Goal: Task Accomplishment & Management: Manage account settings

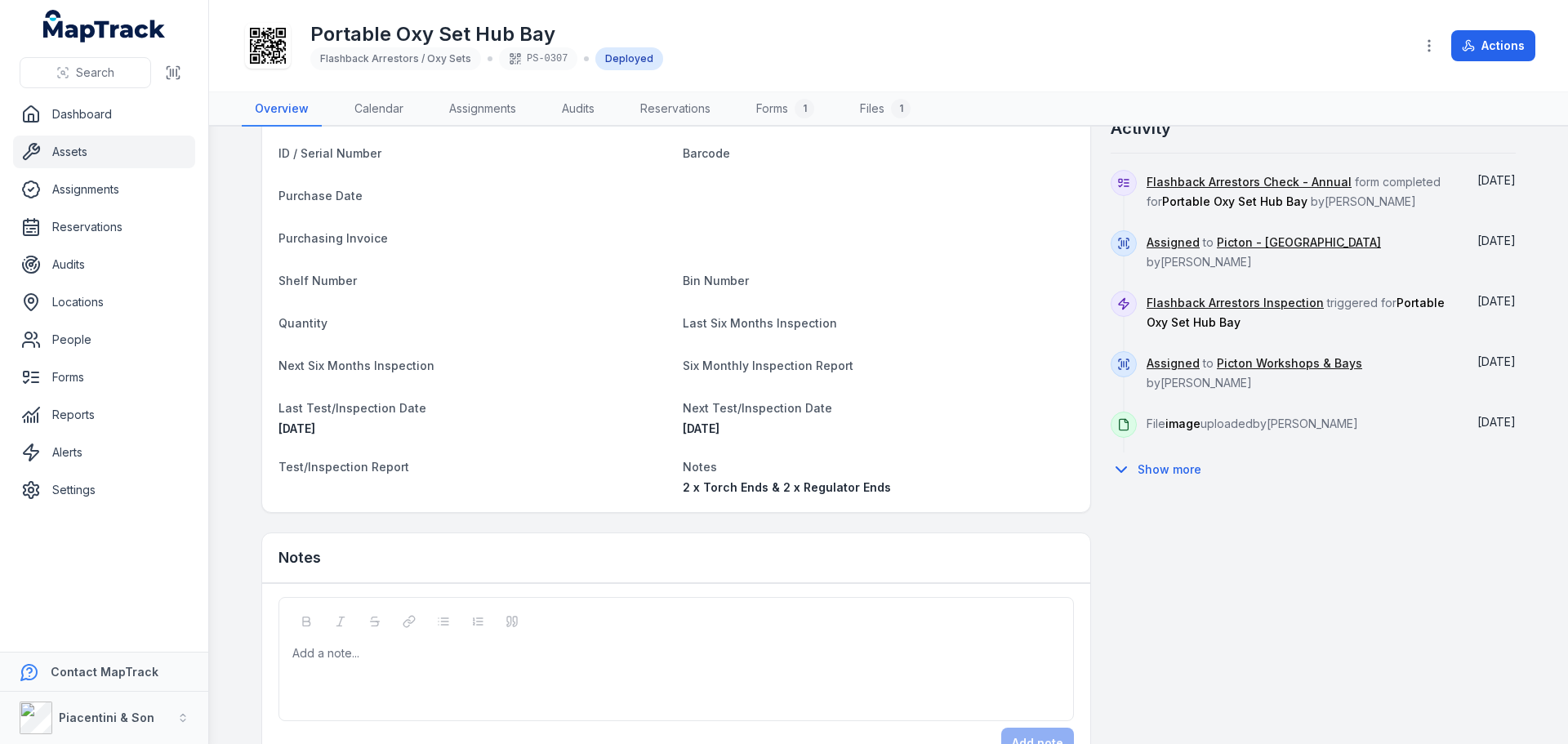
scroll to position [666, 0]
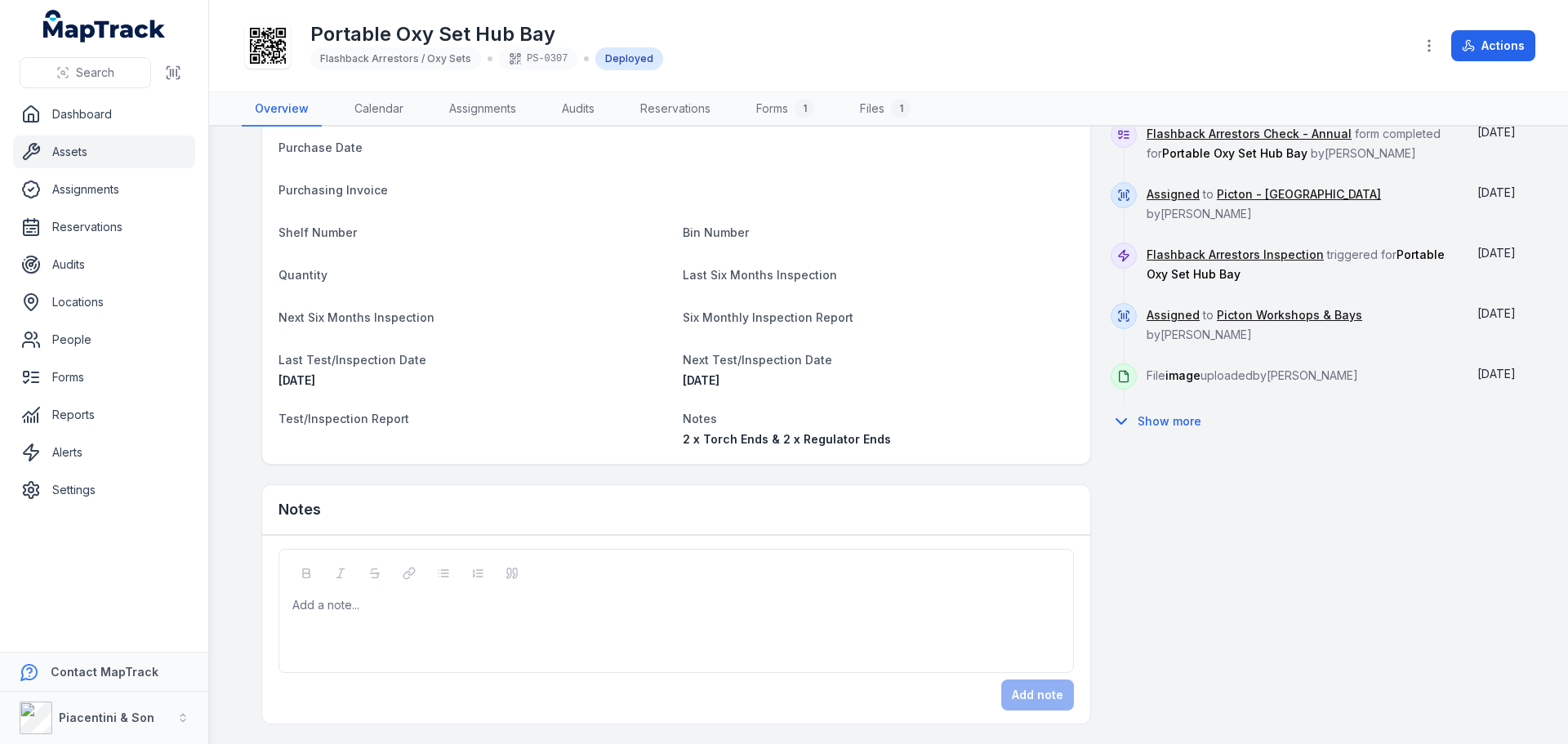
click at [484, 619] on div "Add a note..." at bounding box center [676, 630] width 767 height 65
click at [1020, 702] on button "Add note" at bounding box center [1038, 695] width 72 height 31
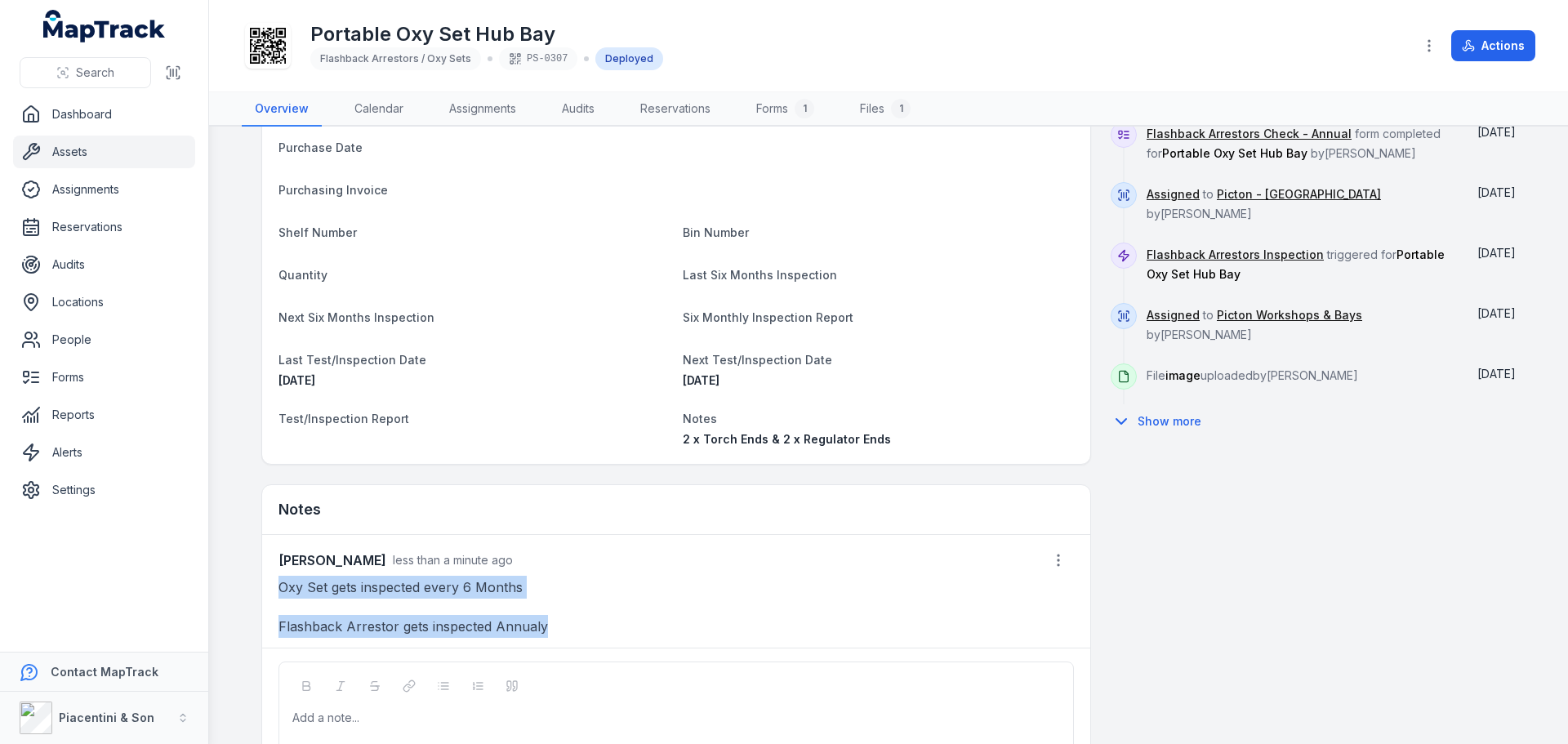
drag, startPoint x: 538, startPoint y: 633, endPoint x: 264, endPoint y: 589, distance: 277.5
click at [264, 589] on div "Tony Halout less than a minute ago Oxy Set gets inspected every 6 Months Flashb…" at bounding box center [676, 591] width 828 height 113
copy div "Oxy Set gets inspected every 6 Months Flashback Arrestor gets inspected Annualy"
click at [427, 594] on p "Oxy Set gets inspected every 6 Months" at bounding box center [676, 587] width 795 height 23
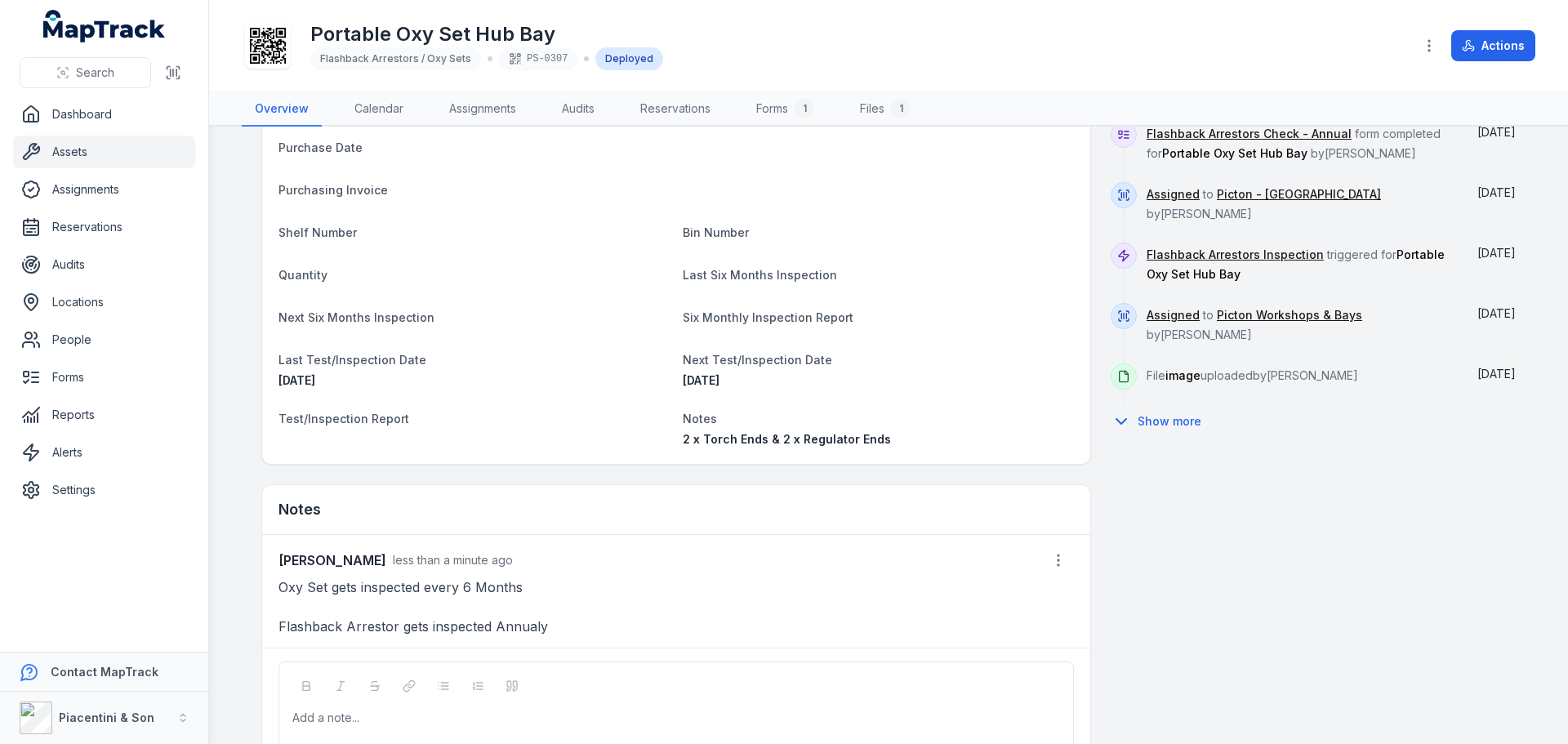
click at [495, 590] on p "Oxy Set gets inspected every 6 Months" at bounding box center [676, 587] width 795 height 23
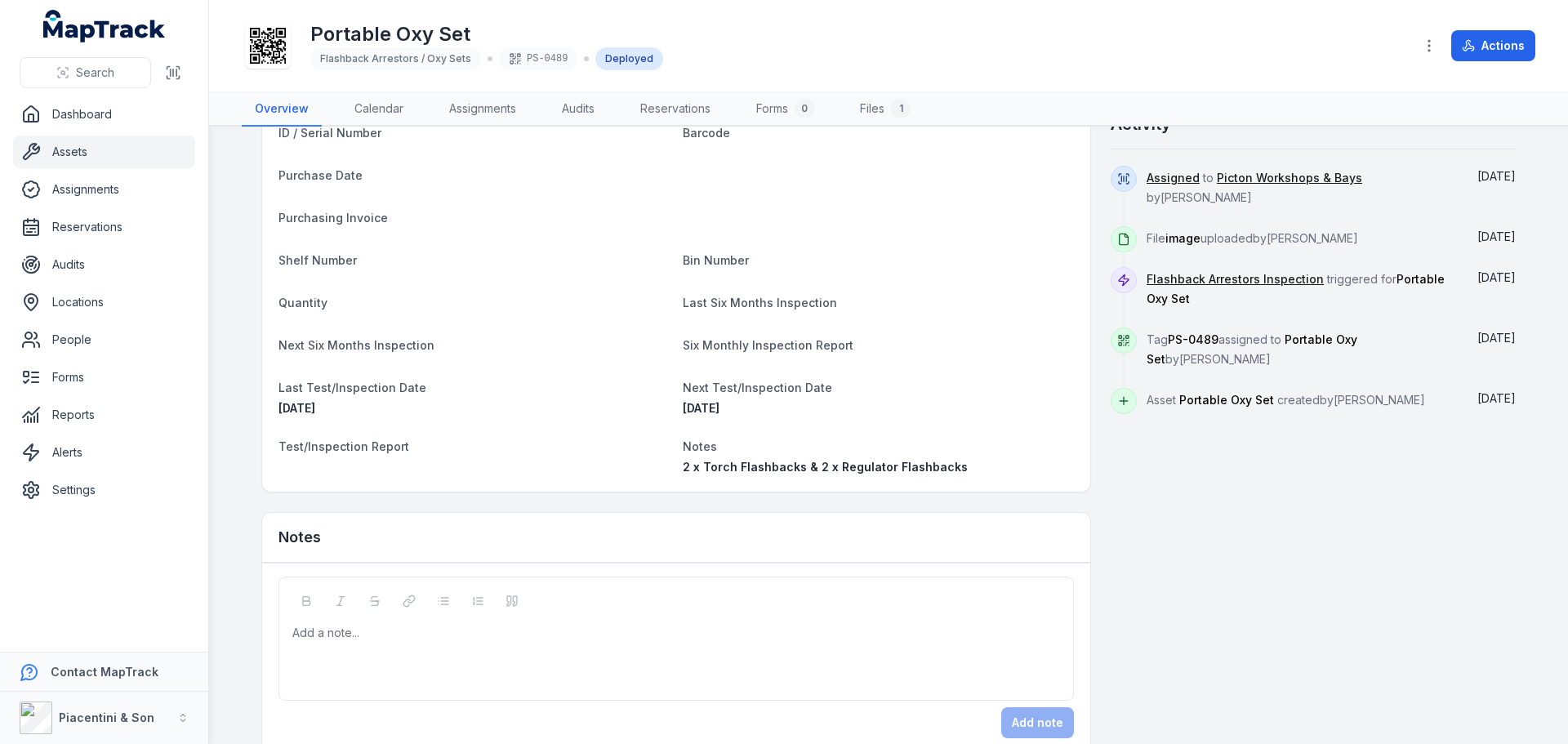
scroll to position [650, 0]
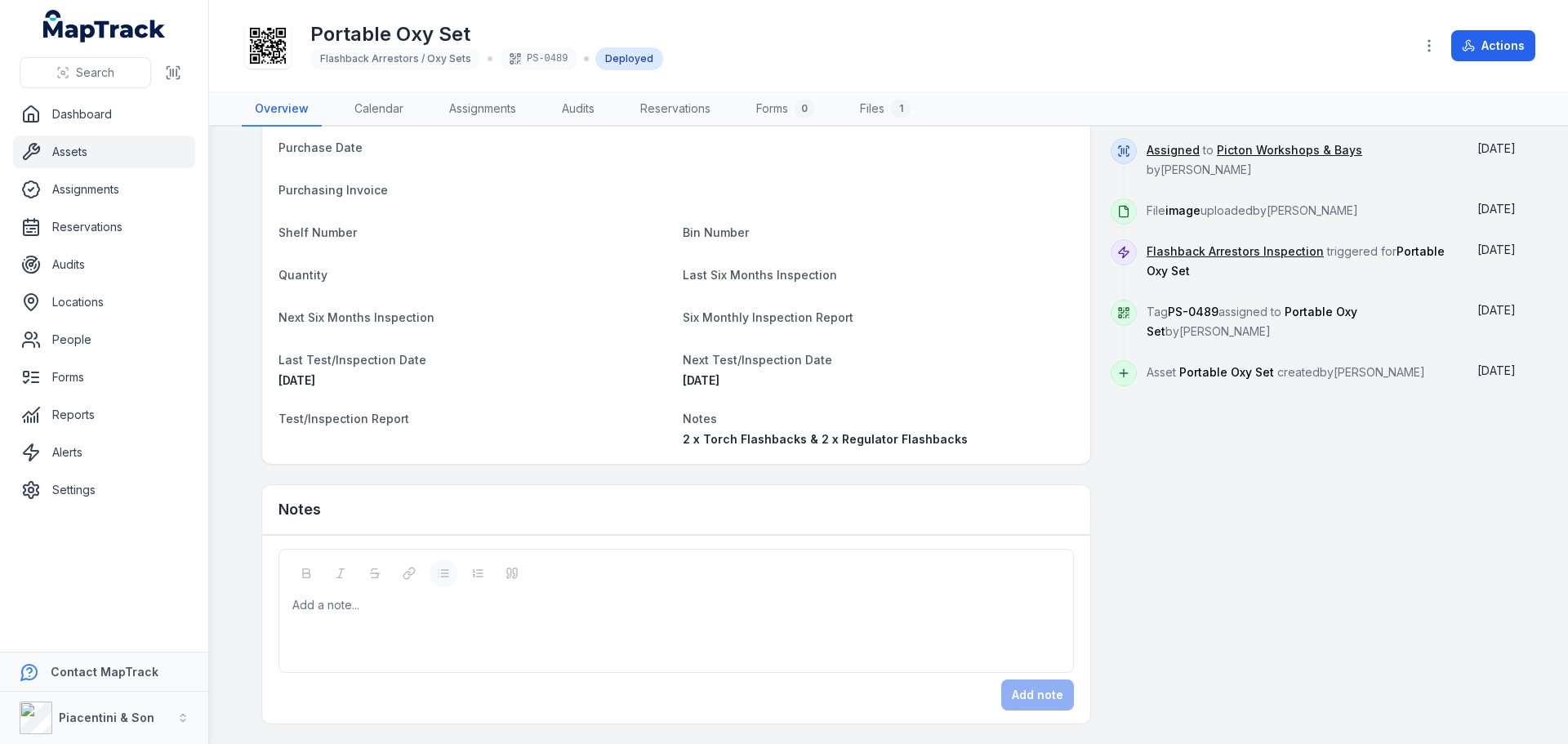
click at [439, 578] on div "Add a note..." at bounding box center [676, 610] width 795 height 124
click at [403, 616] on div "Add a note..." at bounding box center [676, 630] width 767 height 65
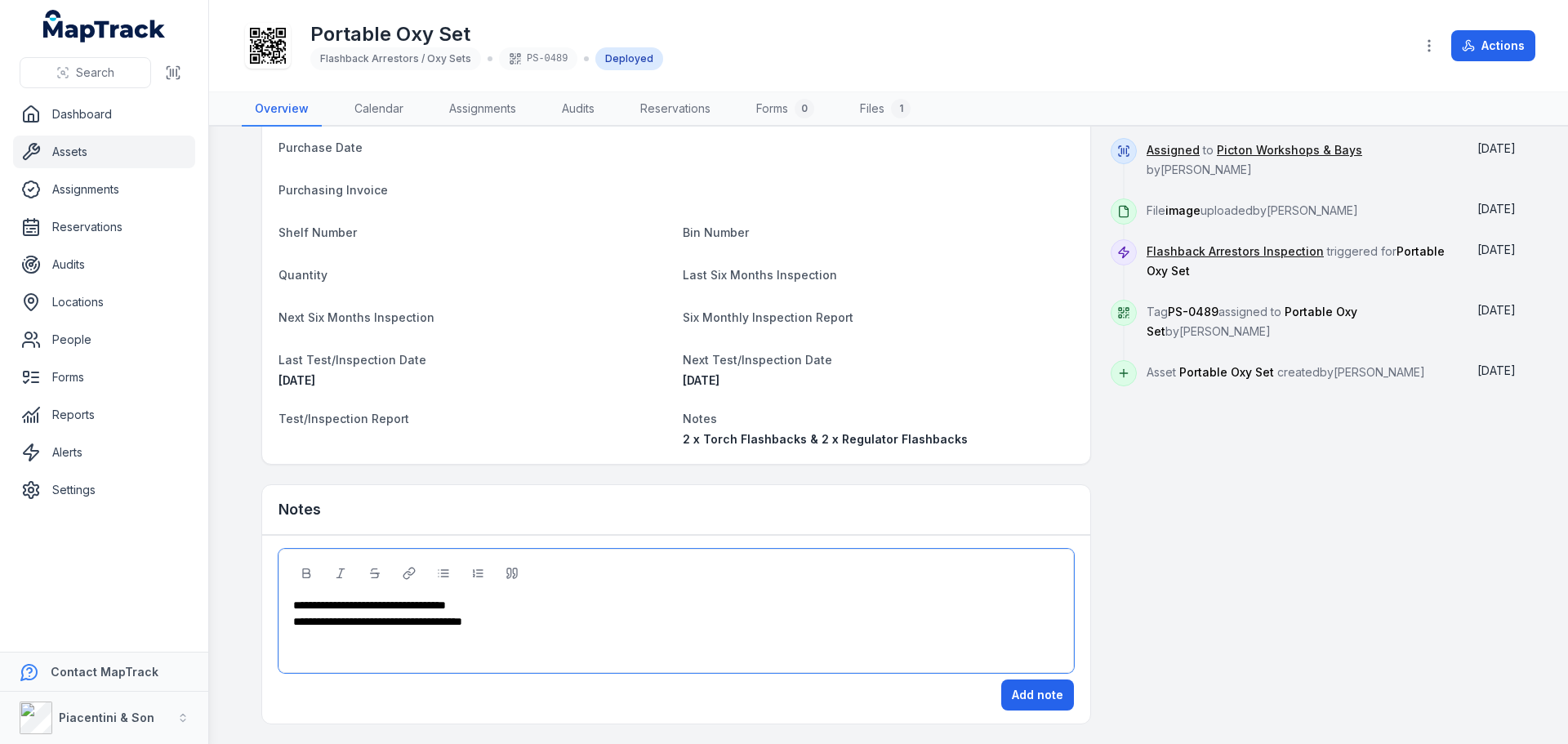
click at [536, 607] on div "**********" at bounding box center [676, 606] width 767 height 16
click at [1039, 697] on button "Add note" at bounding box center [1038, 695] width 72 height 31
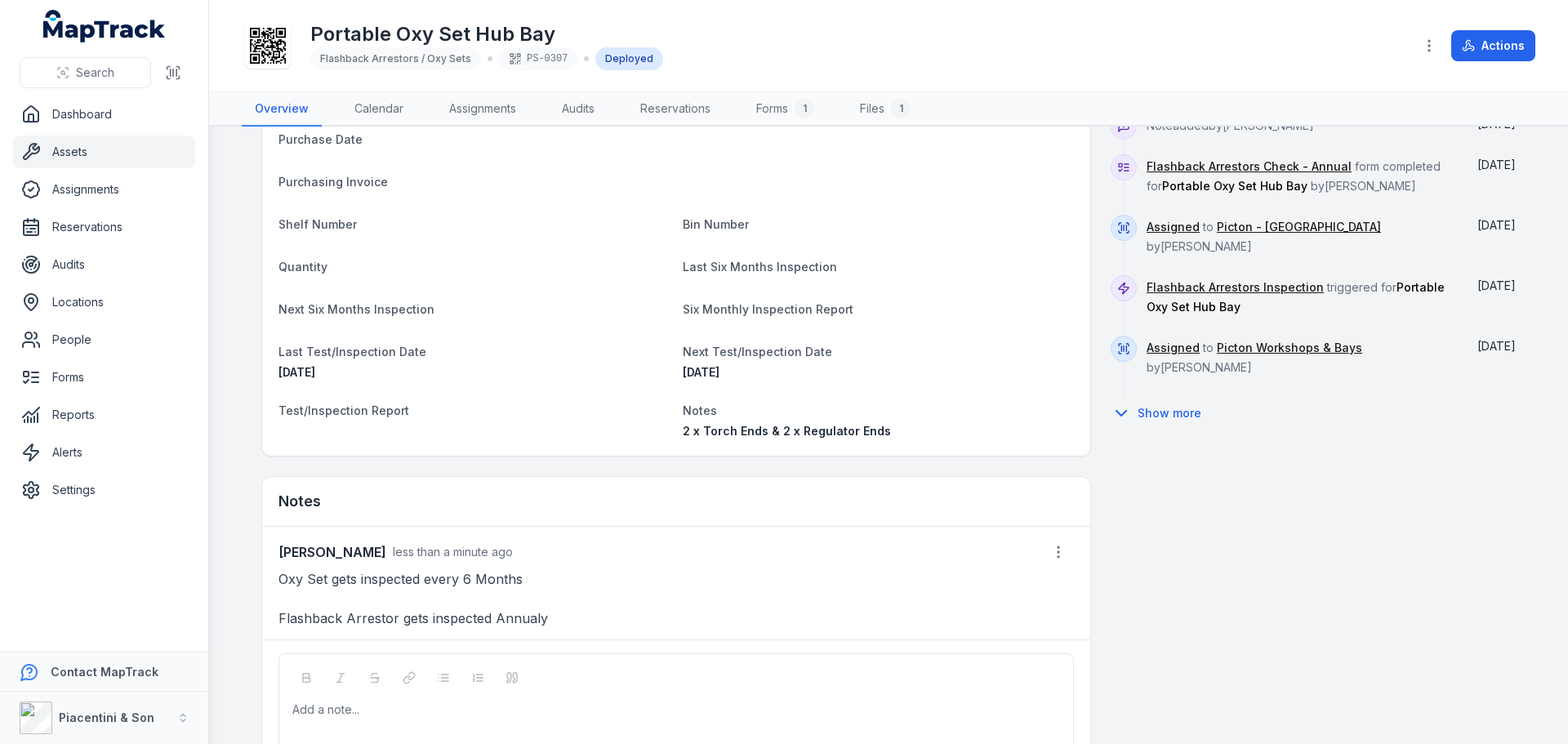
scroll to position [779, 0]
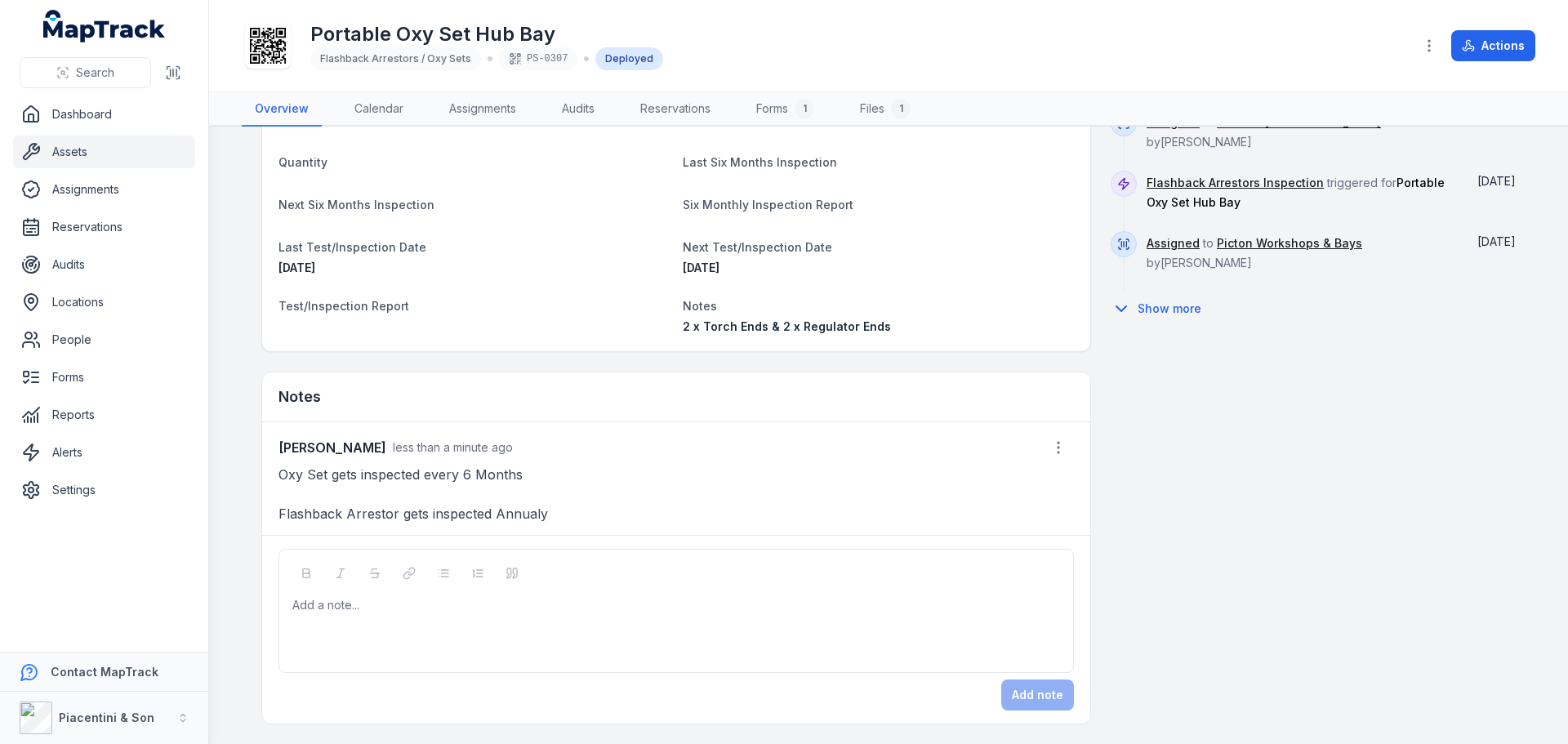
click at [401, 627] on div "Add a note..." at bounding box center [676, 630] width 767 height 65
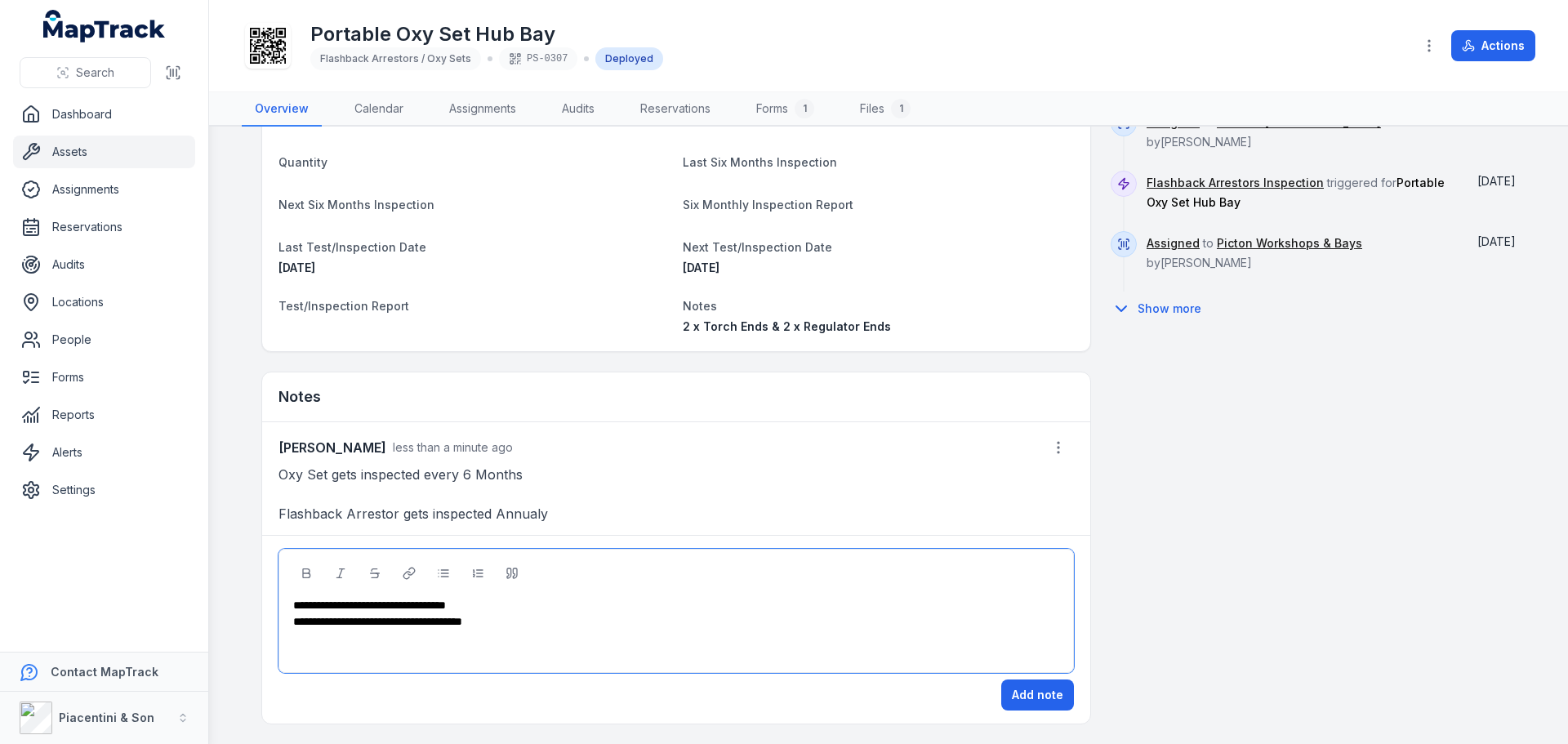
click at [504, 600] on div "**********" at bounding box center [676, 606] width 767 height 16
click at [1068, 696] on div "**********" at bounding box center [676, 629] width 828 height 189
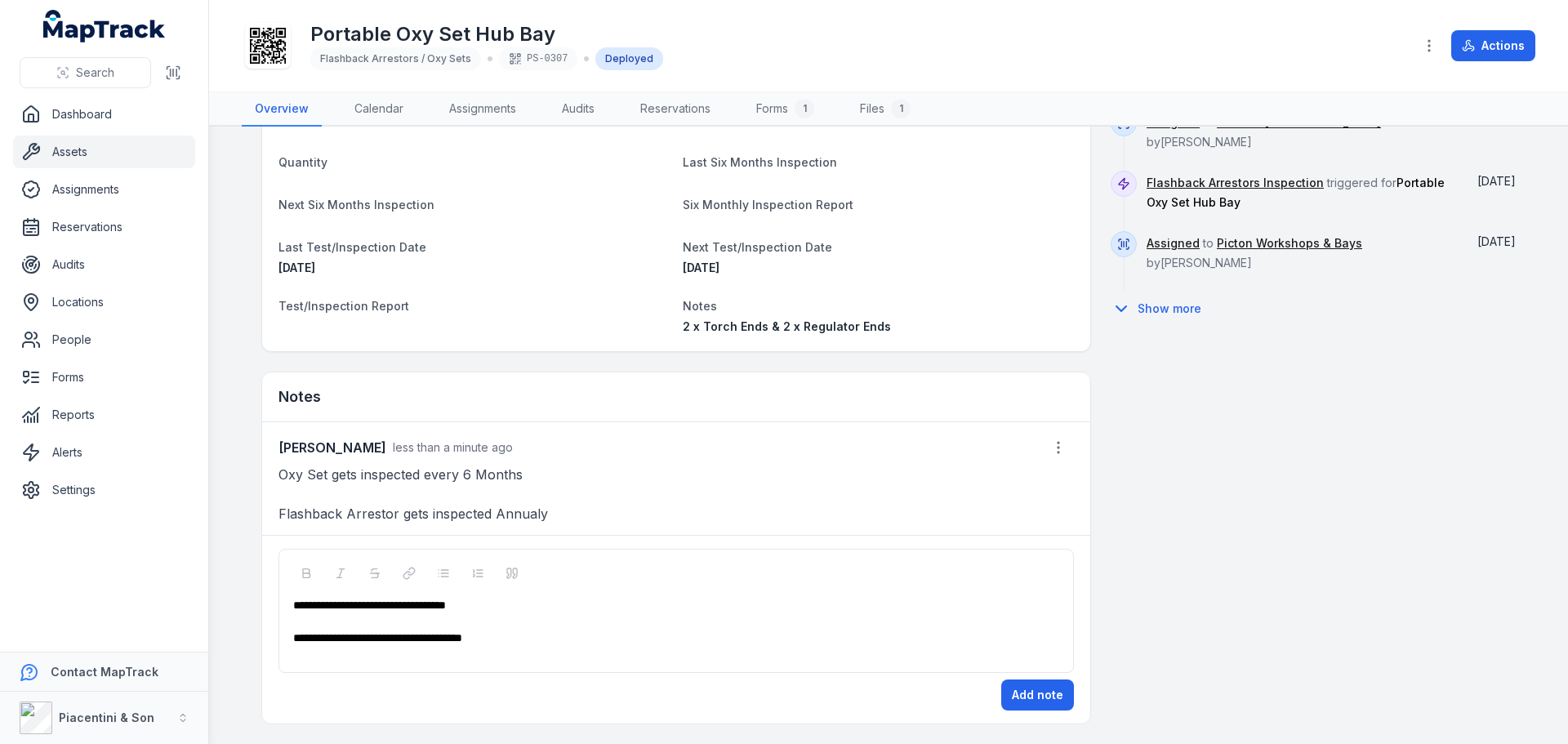
click at [1173, 626] on div "**********" at bounding box center [888, 46] width 1254 height 1358
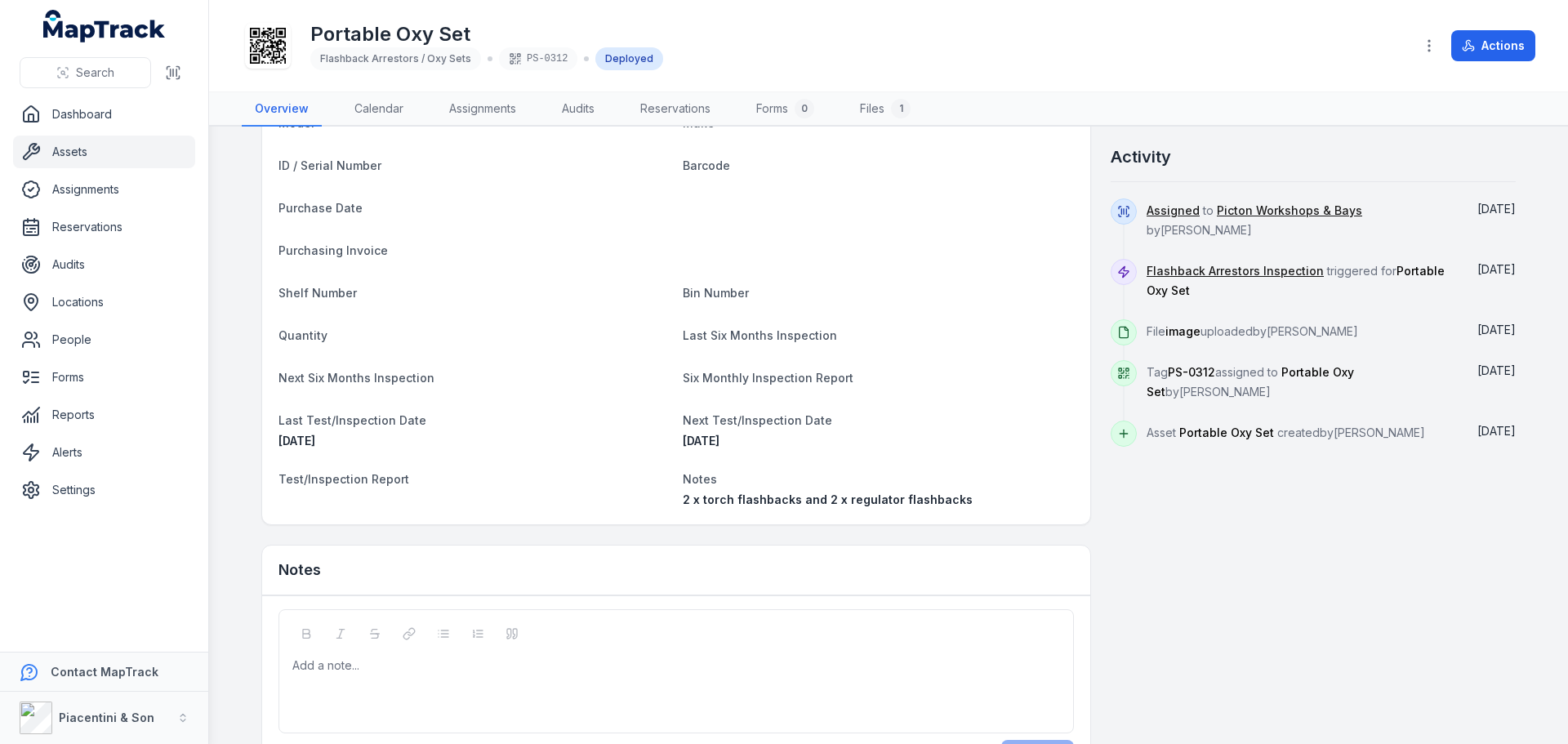
scroll to position [650, 0]
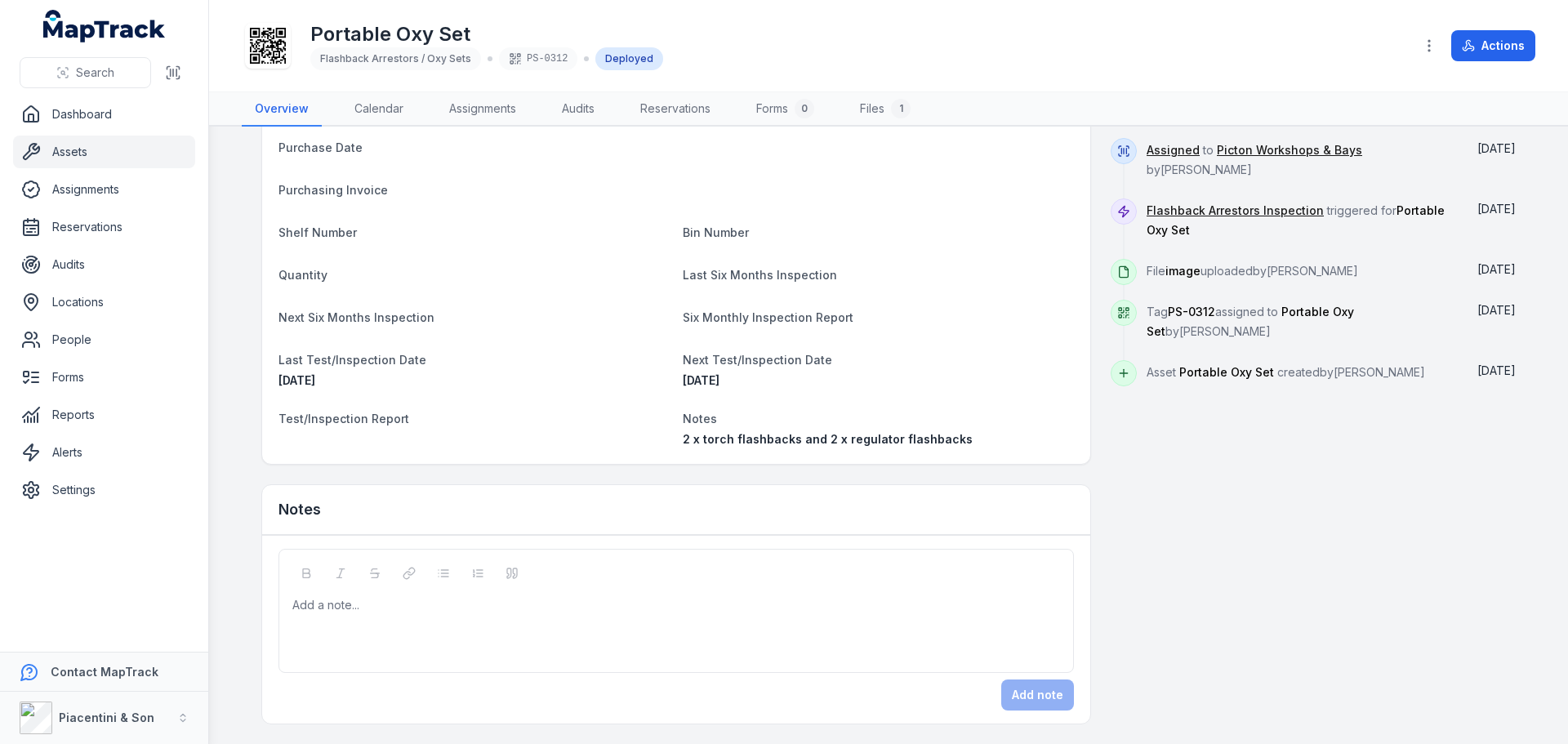
click at [468, 619] on div "Add a note..." at bounding box center [676, 630] width 767 height 65
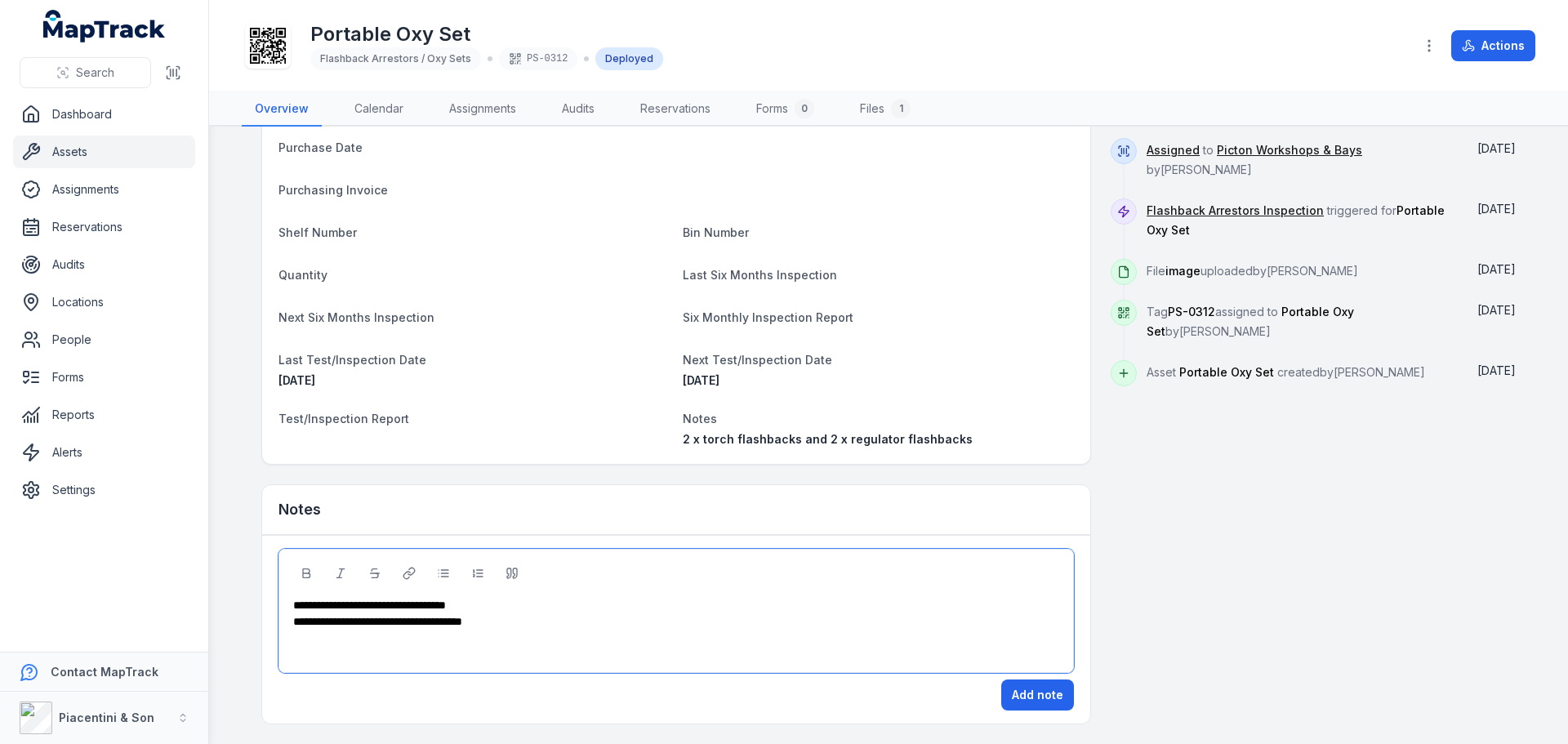
click at [509, 599] on div "**********" at bounding box center [676, 606] width 767 height 16
click at [1019, 689] on button "Add note" at bounding box center [1038, 695] width 72 height 31
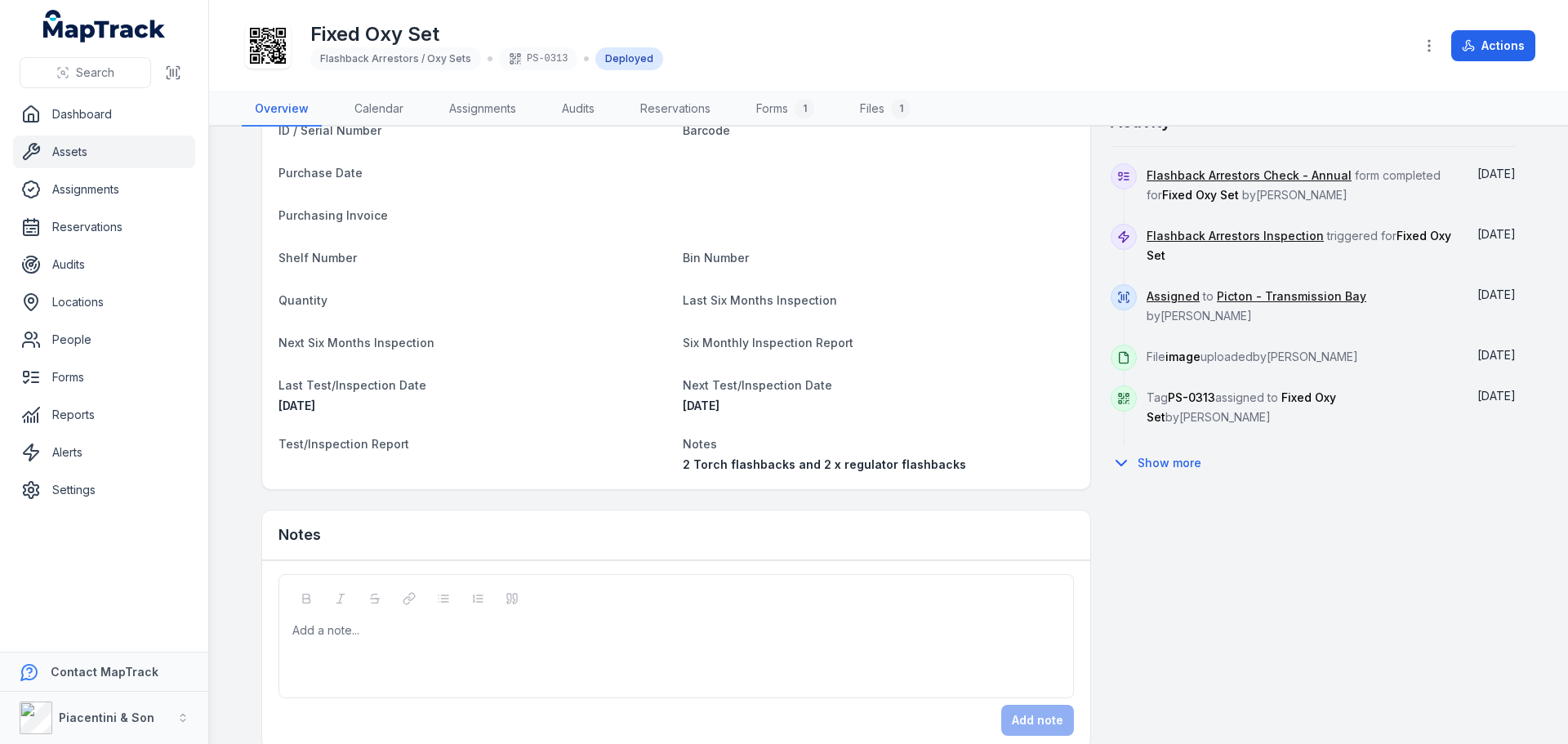
scroll to position [650, 0]
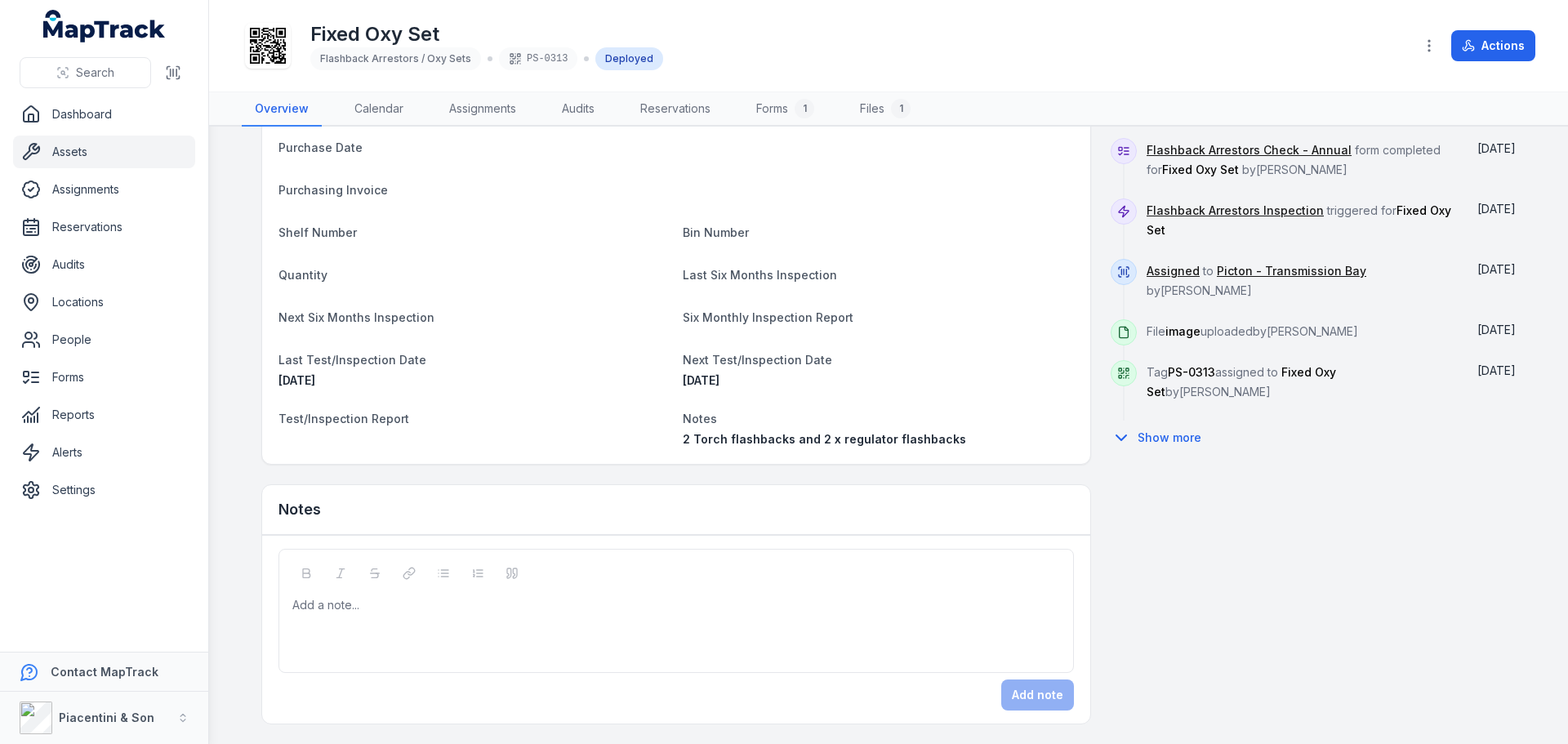
click at [466, 610] on div at bounding box center [676, 606] width 767 height 16
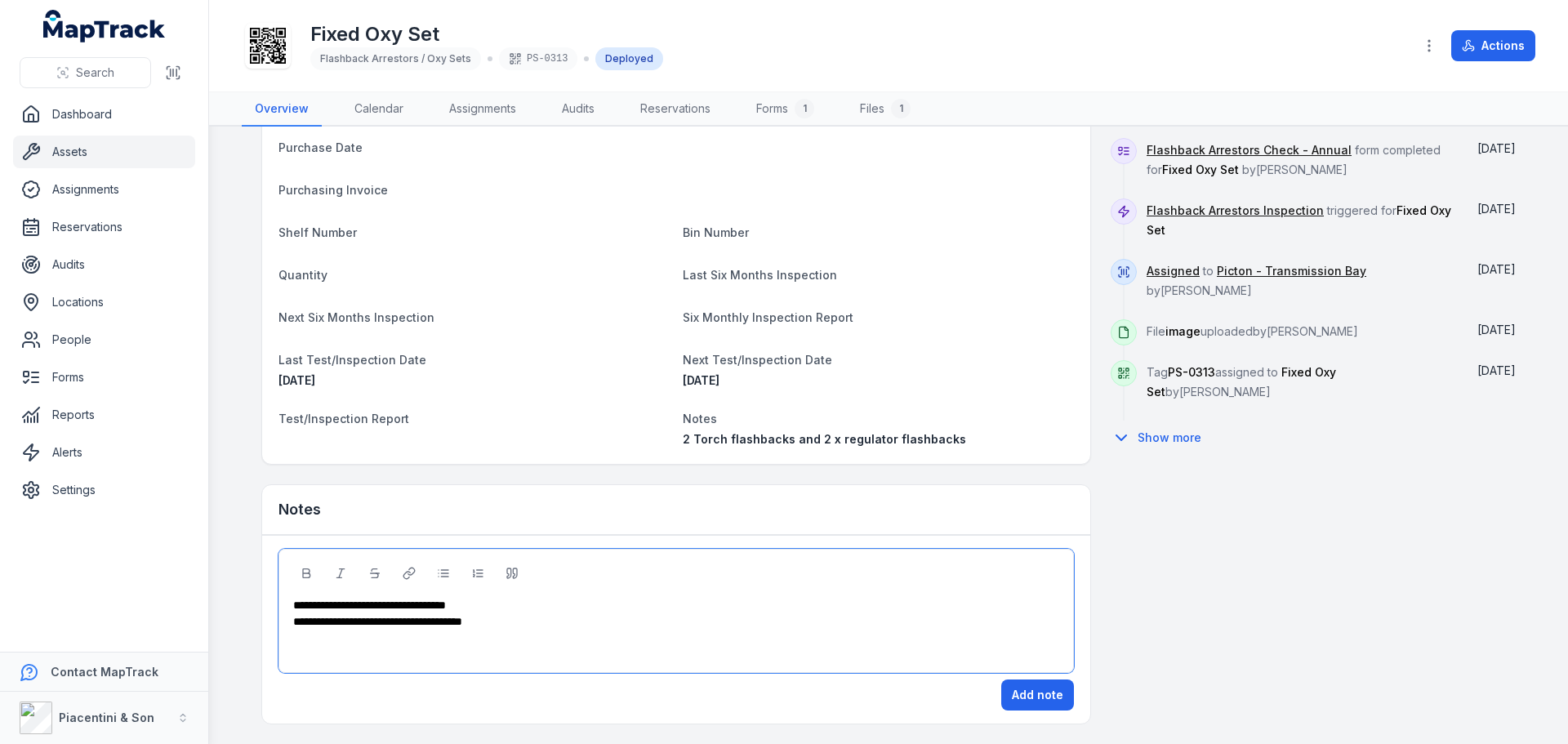
click at [502, 606] on div "**********" at bounding box center [676, 606] width 767 height 16
click at [1009, 688] on button "Add note" at bounding box center [1038, 695] width 72 height 31
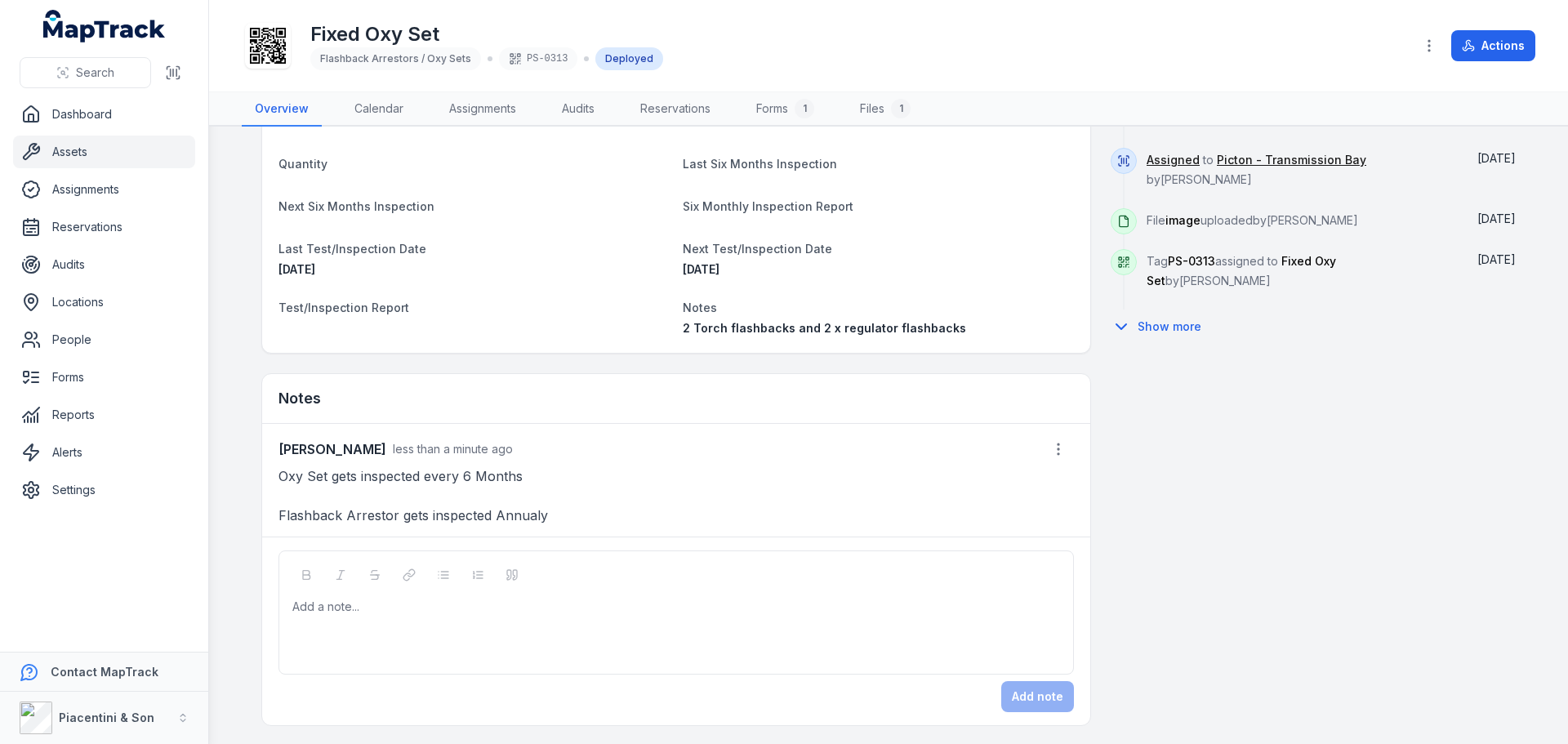
scroll to position [763, 0]
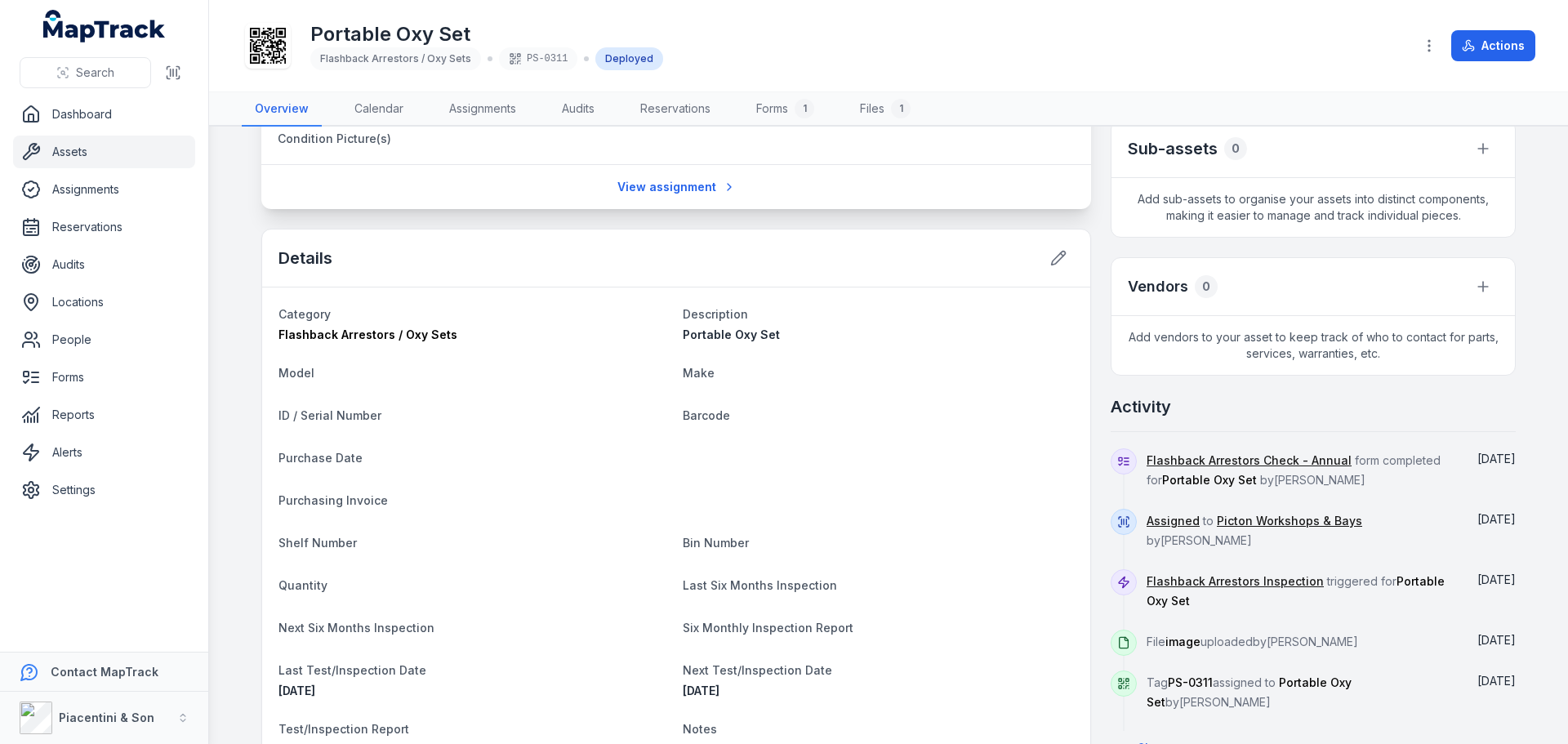
scroll to position [650, 0]
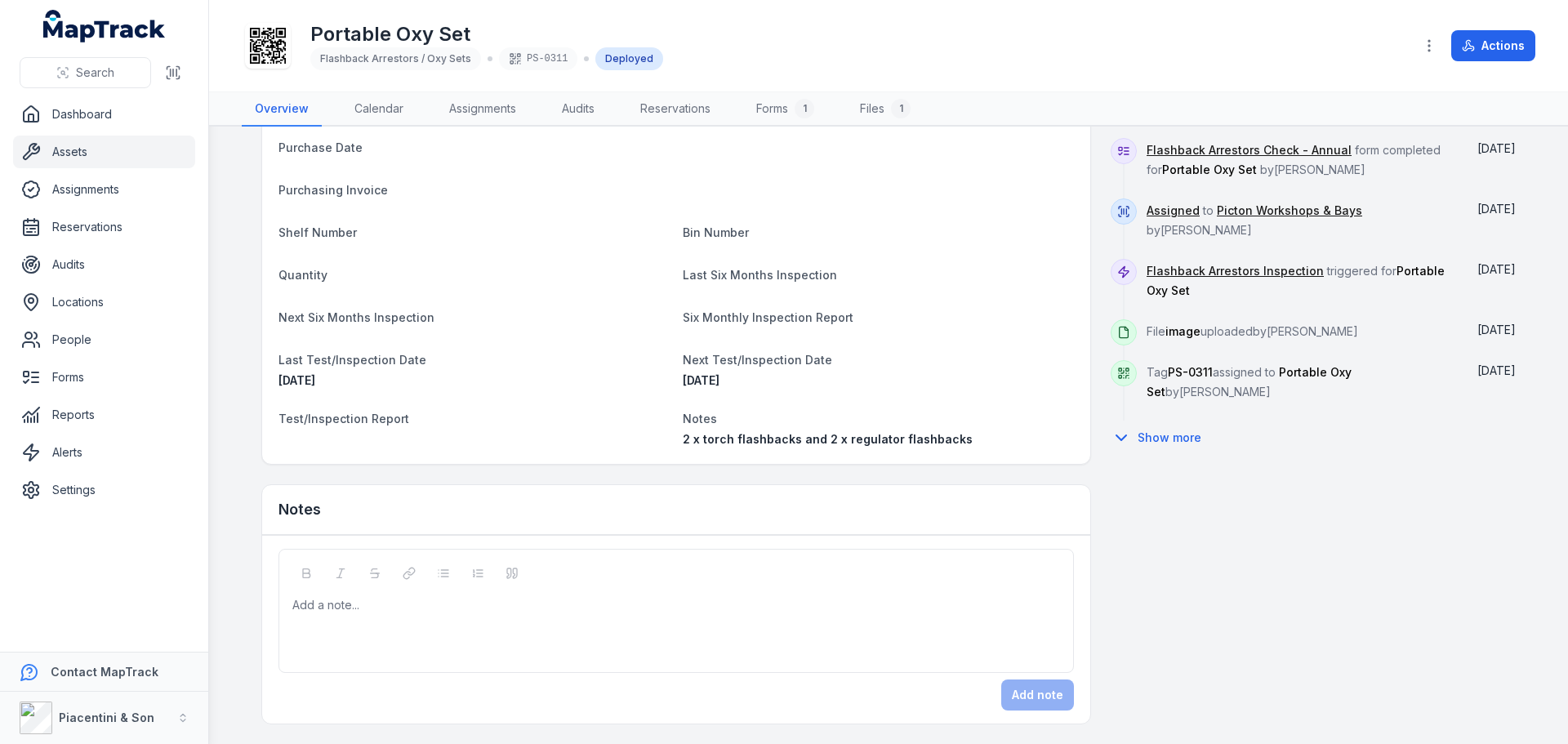
click at [515, 611] on div at bounding box center [676, 606] width 767 height 16
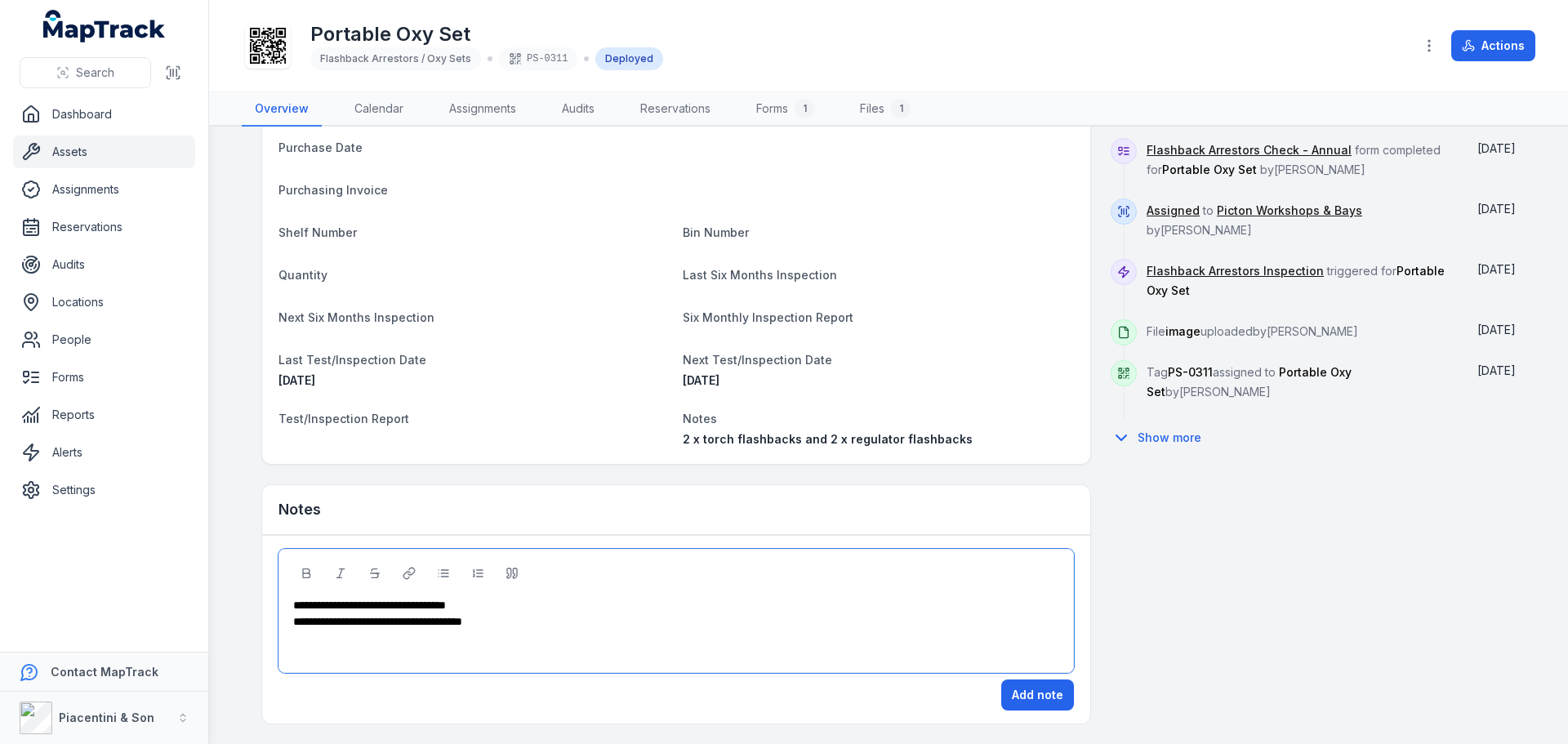
click at [504, 603] on div "**********" at bounding box center [676, 606] width 767 height 16
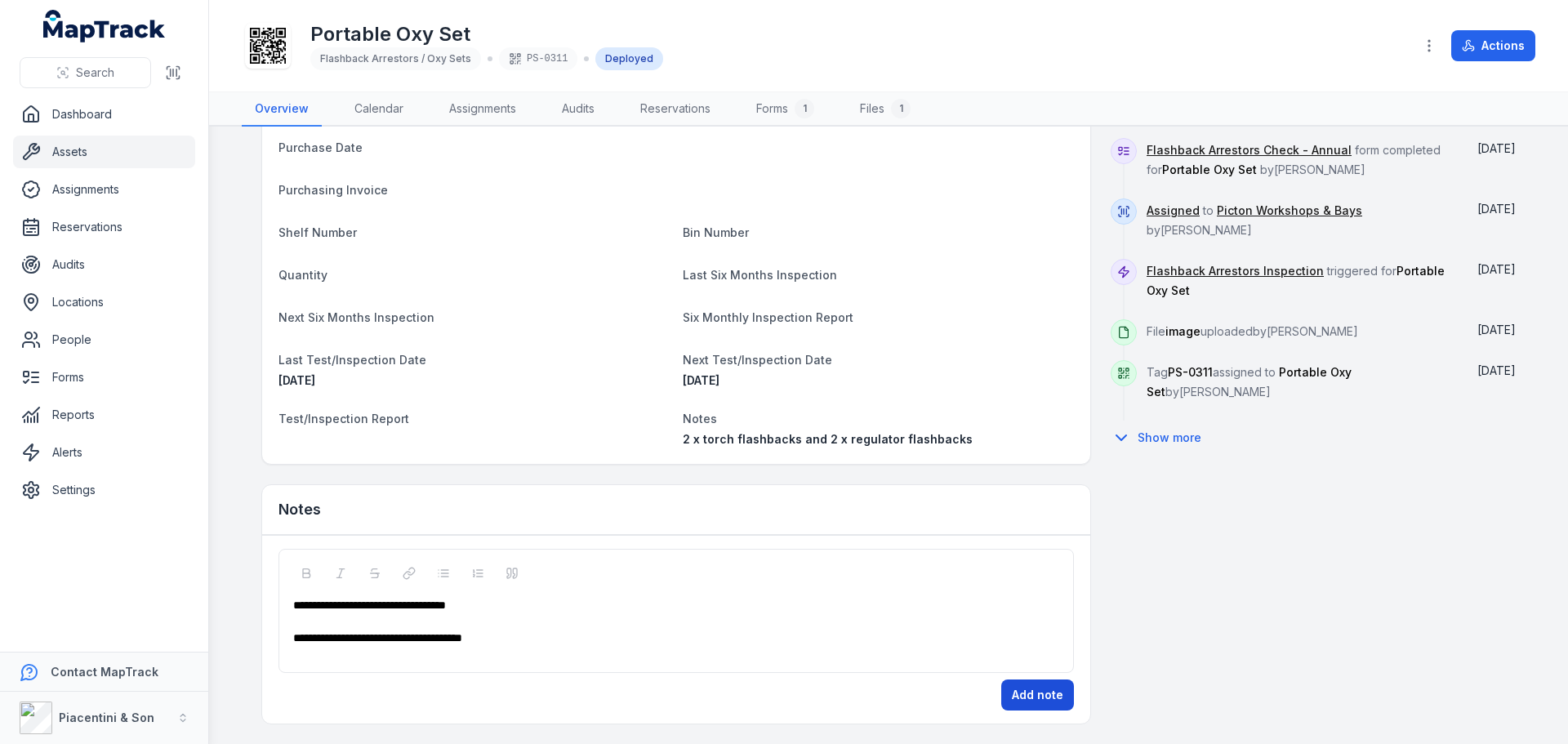
click at [1058, 702] on button "Add note" at bounding box center [1038, 695] width 72 height 31
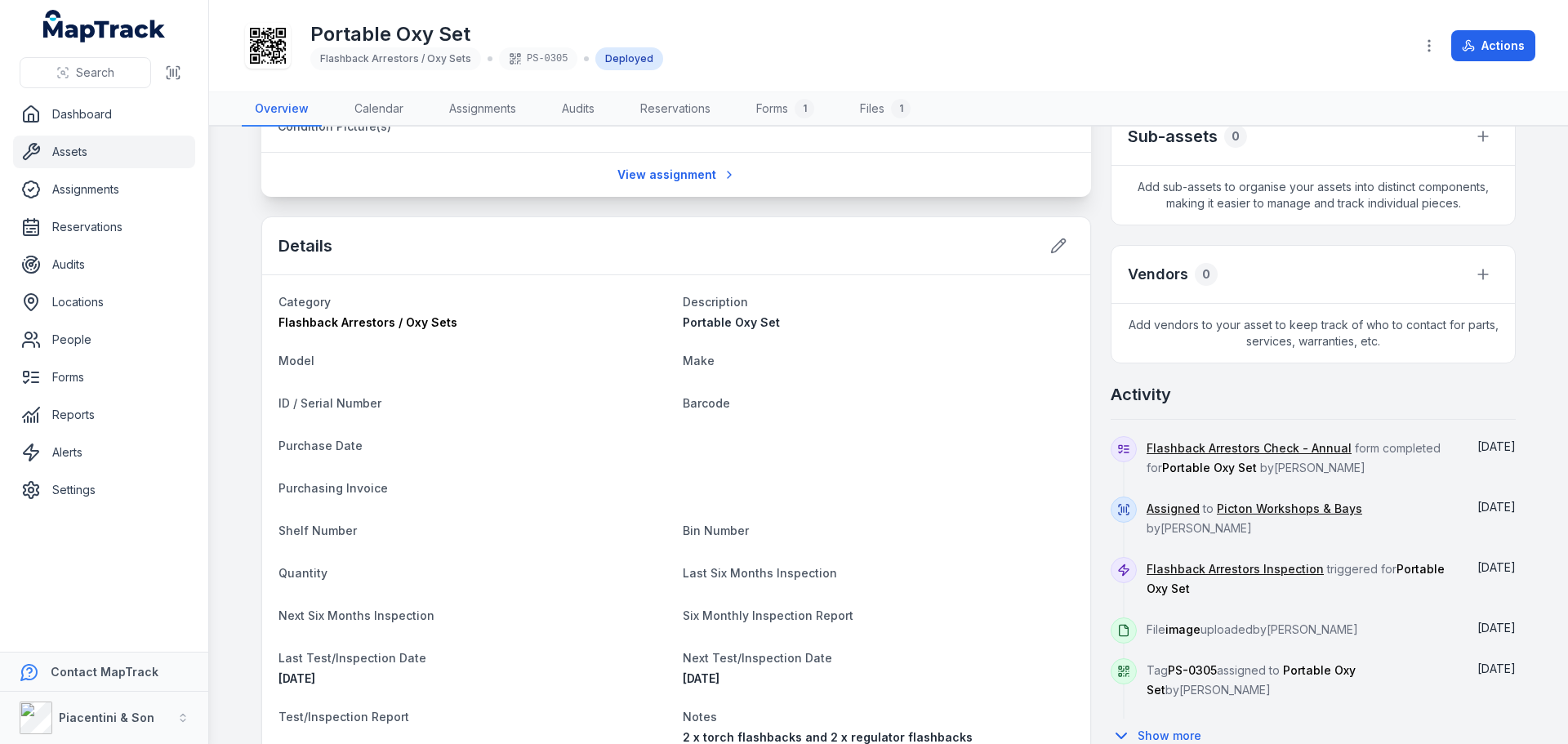
scroll to position [650, 0]
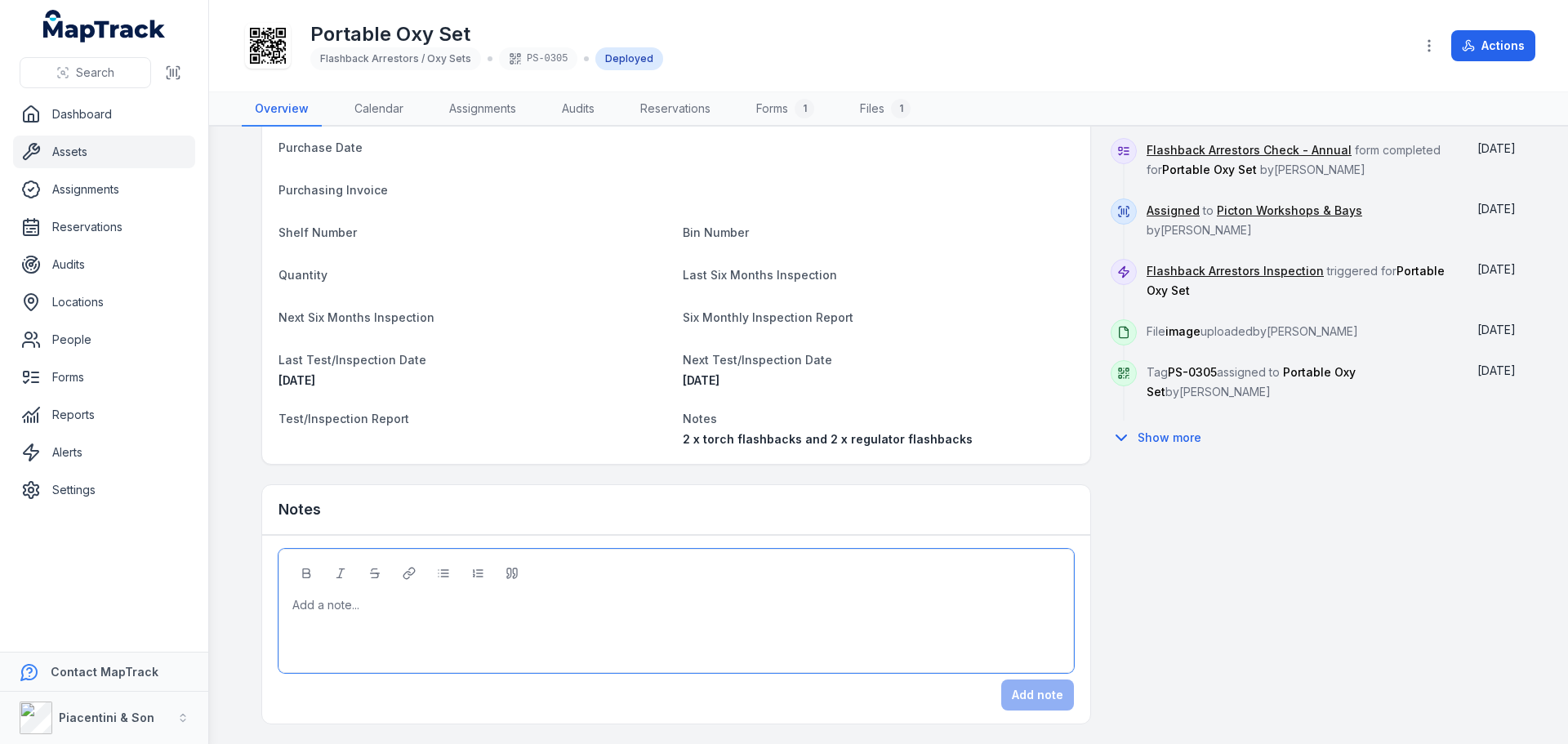
click at [589, 606] on div at bounding box center [676, 606] width 767 height 16
click at [595, 607] on div "**********" at bounding box center [676, 606] width 767 height 16
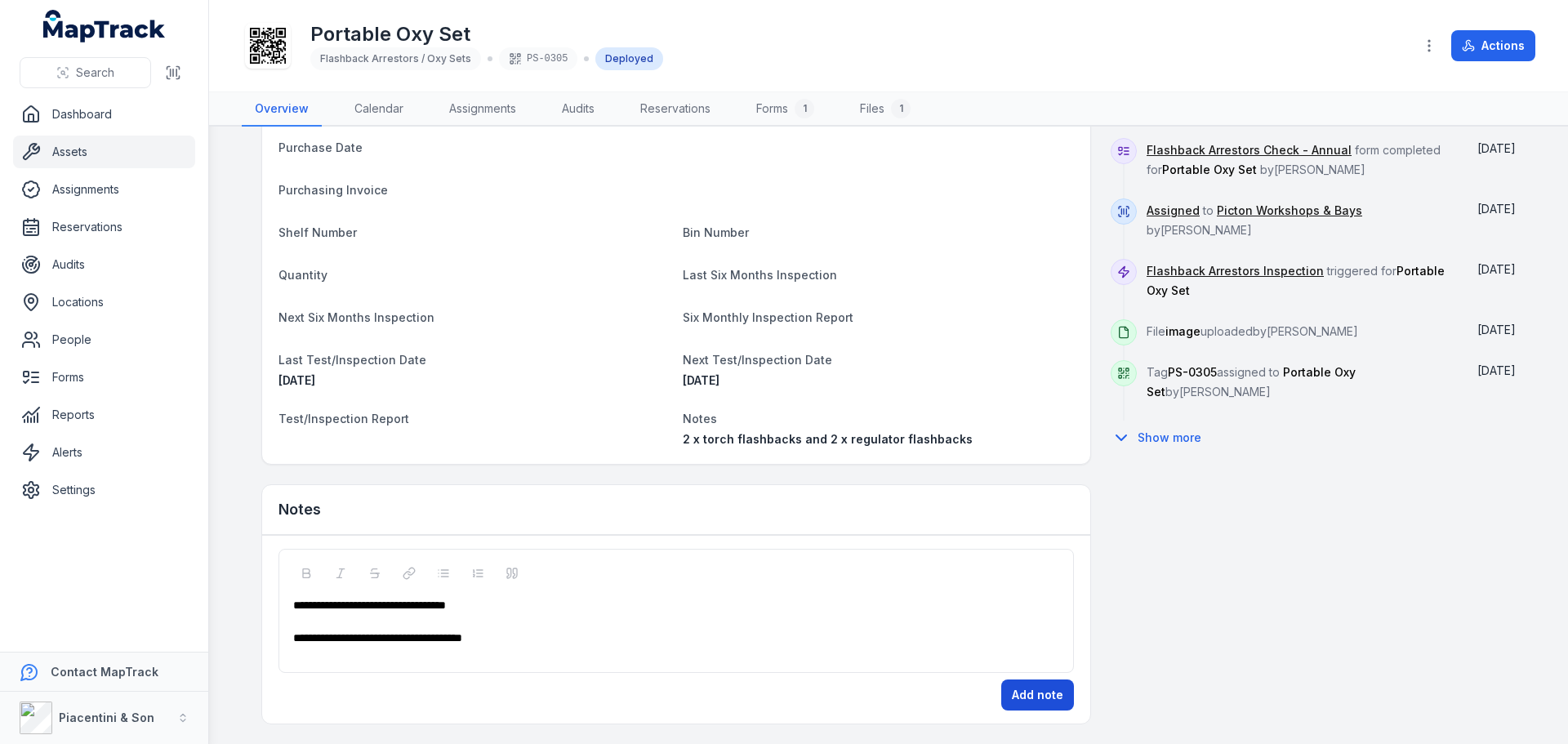
click at [1020, 692] on button "Add note" at bounding box center [1038, 695] width 72 height 31
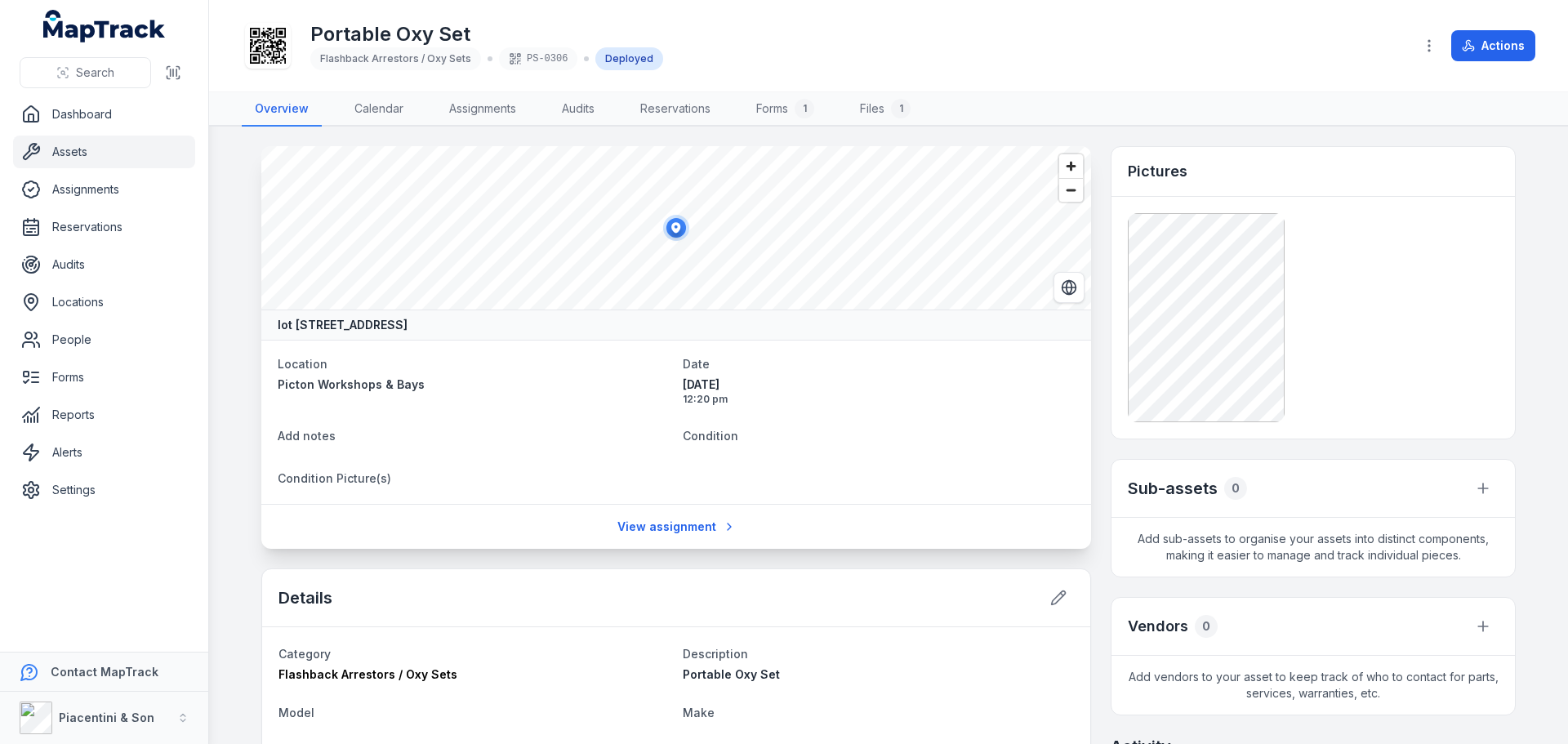
scroll to position [650, 0]
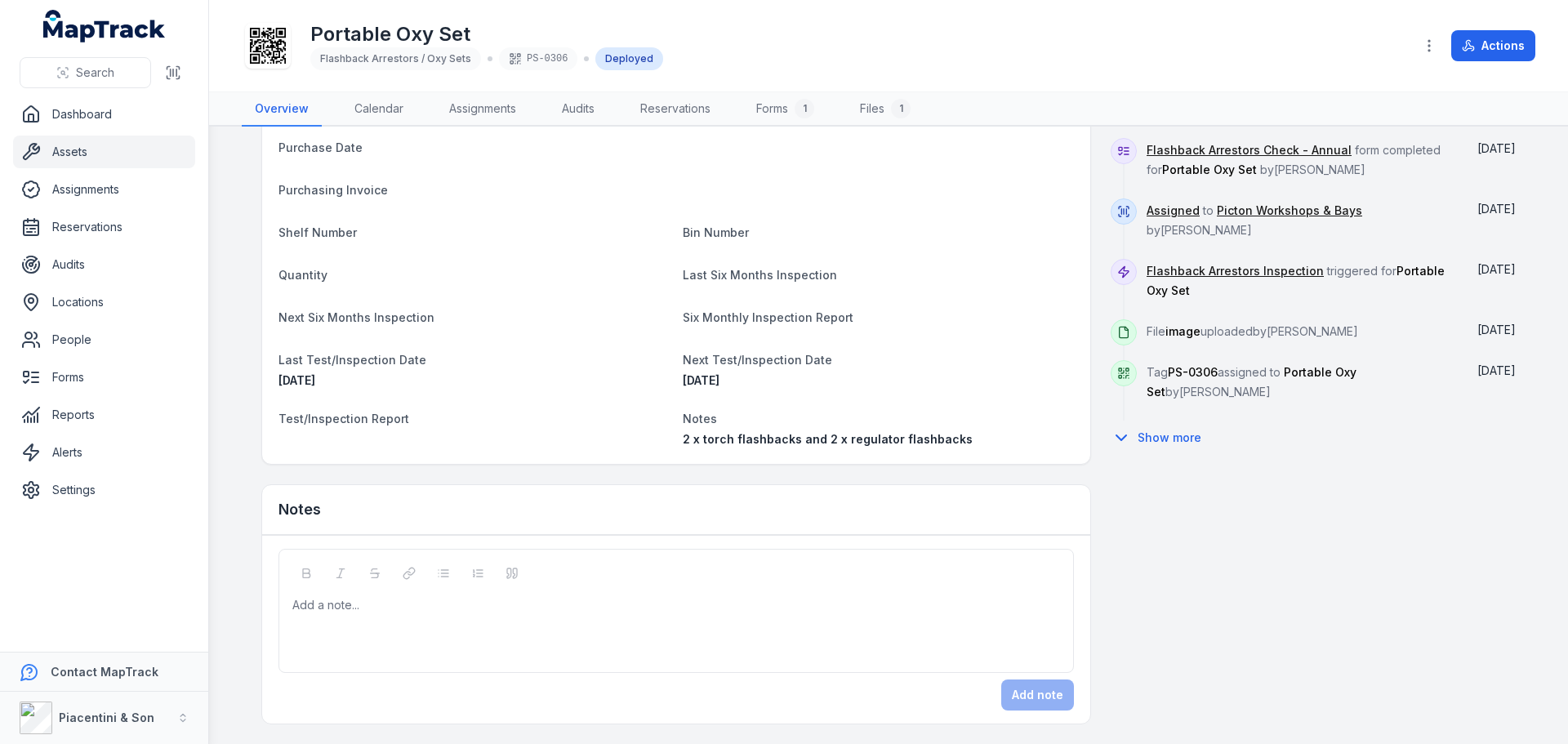
click at [662, 623] on div "Add a note..." at bounding box center [676, 630] width 767 height 65
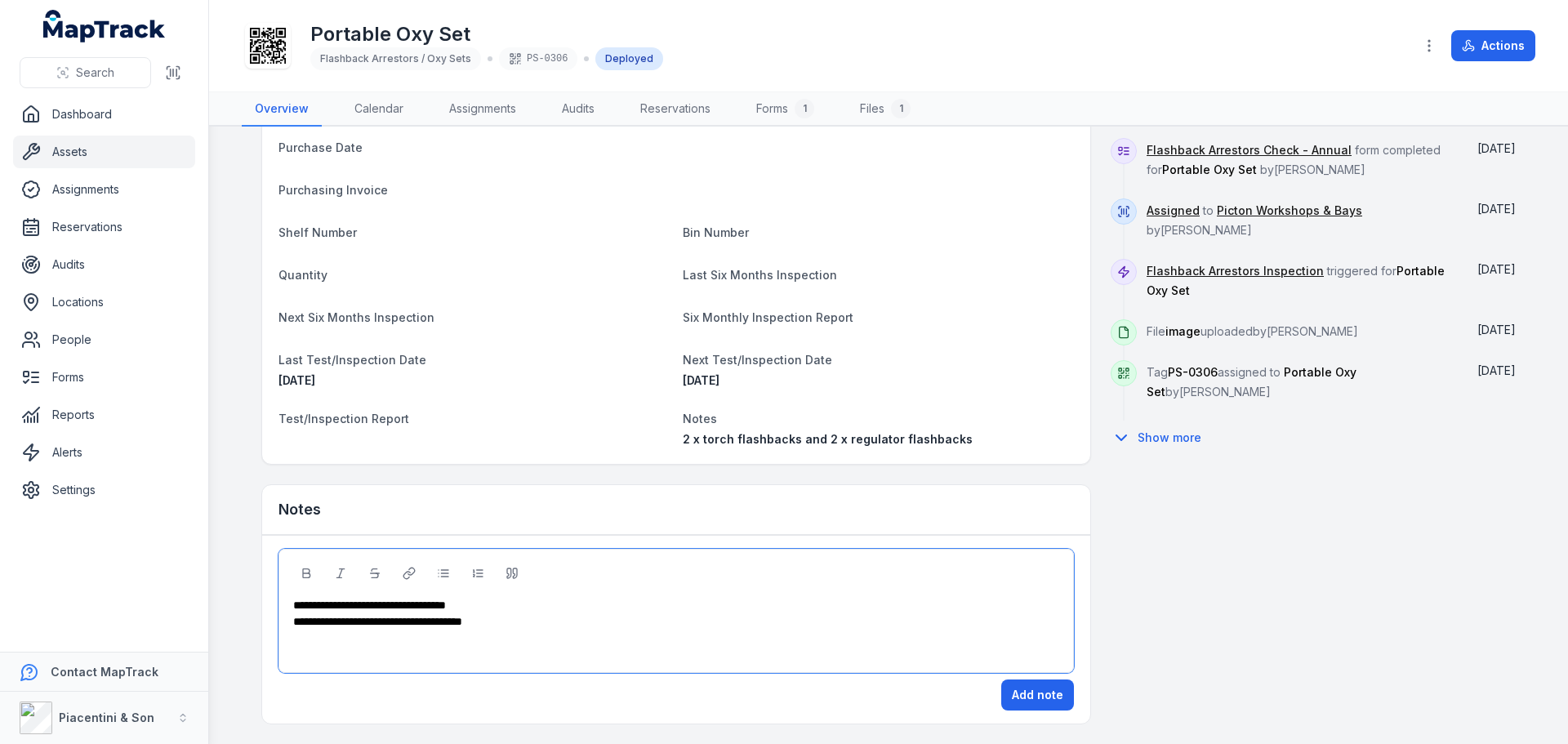
click at [587, 613] on div "**********" at bounding box center [676, 606] width 767 height 16
click at [1007, 691] on button "Add note" at bounding box center [1038, 695] width 72 height 31
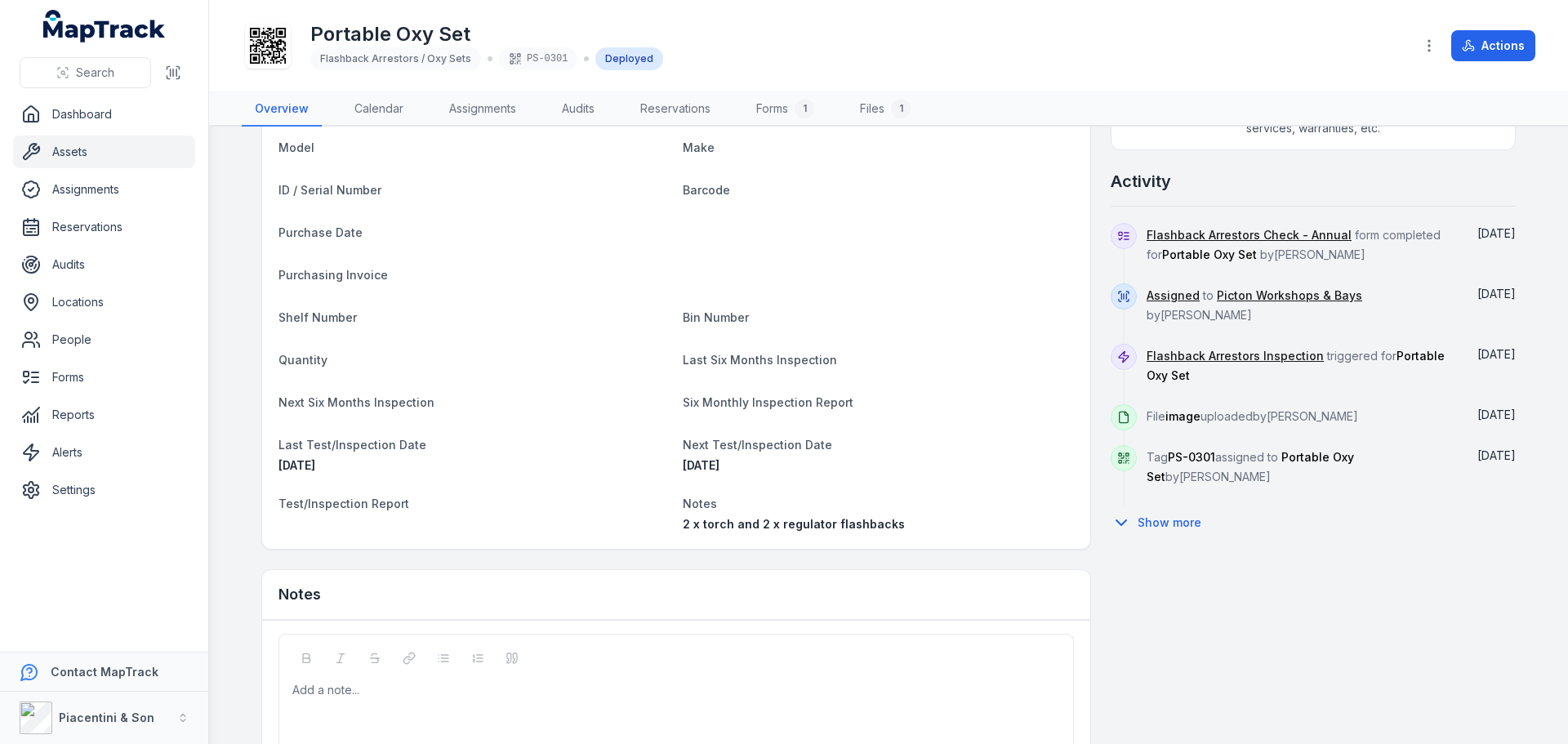
scroll to position [650, 0]
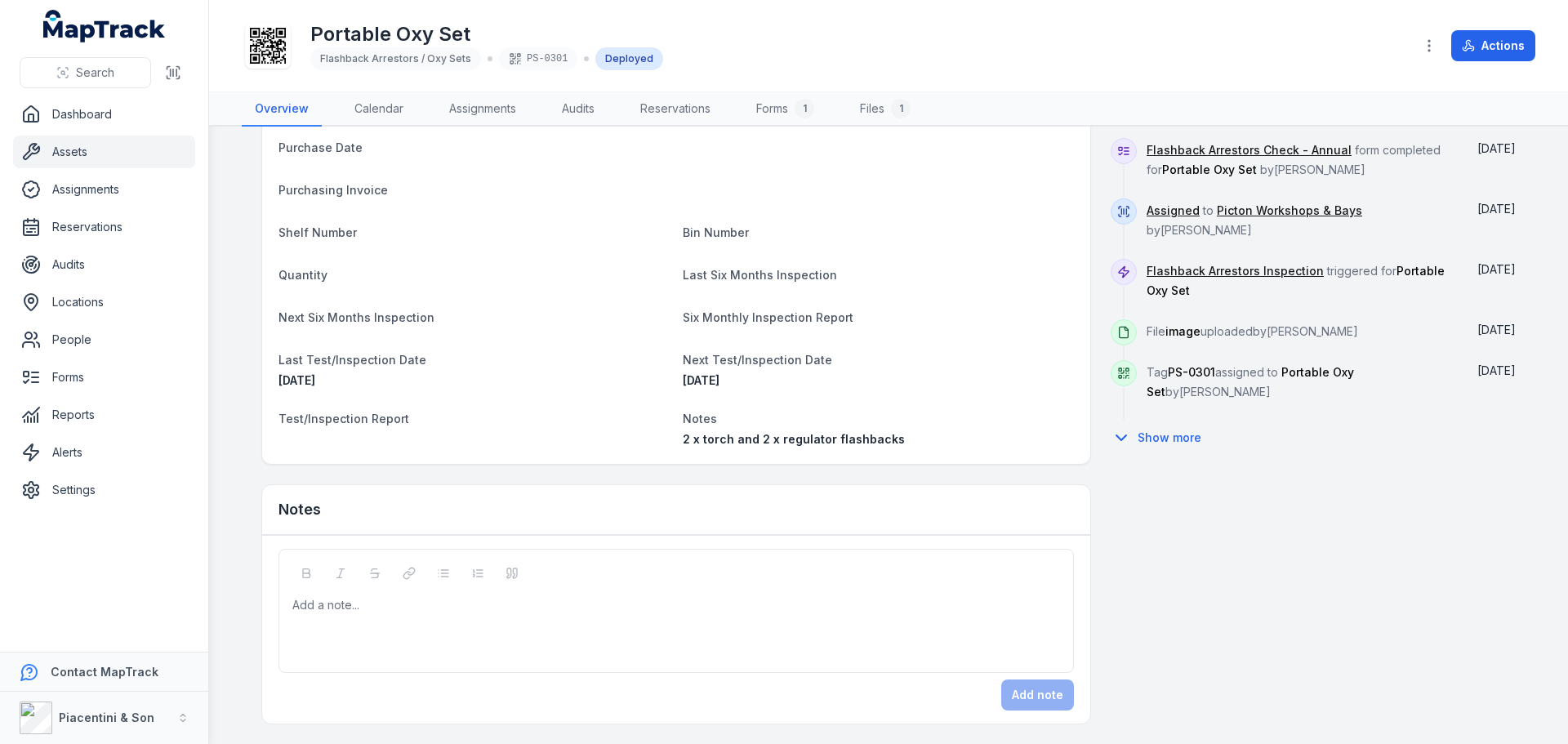
click at [487, 620] on div "Add a note..." at bounding box center [676, 630] width 767 height 65
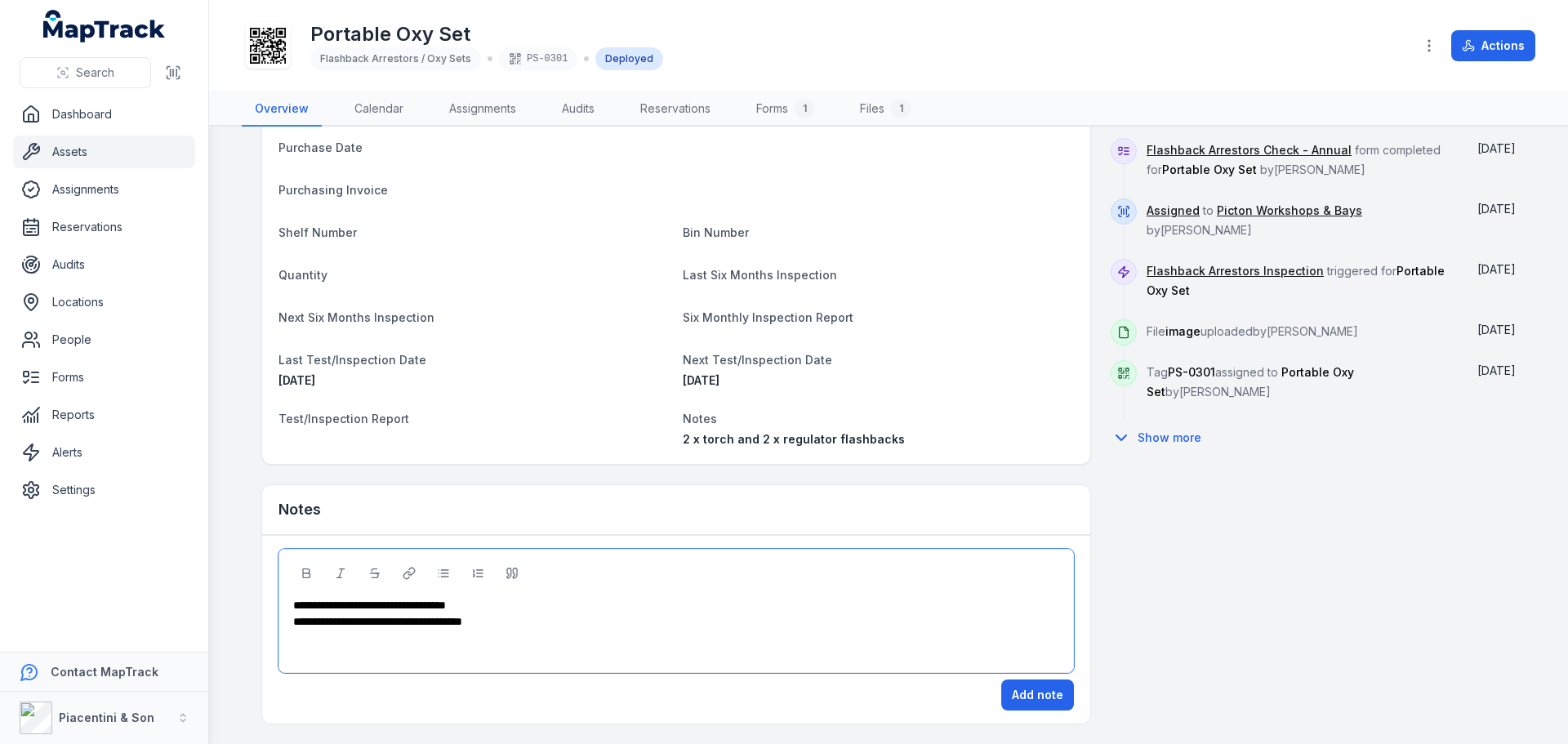
click at [525, 604] on div "**********" at bounding box center [676, 606] width 767 height 16
click at [1043, 698] on button "Add note" at bounding box center [1038, 695] width 72 height 31
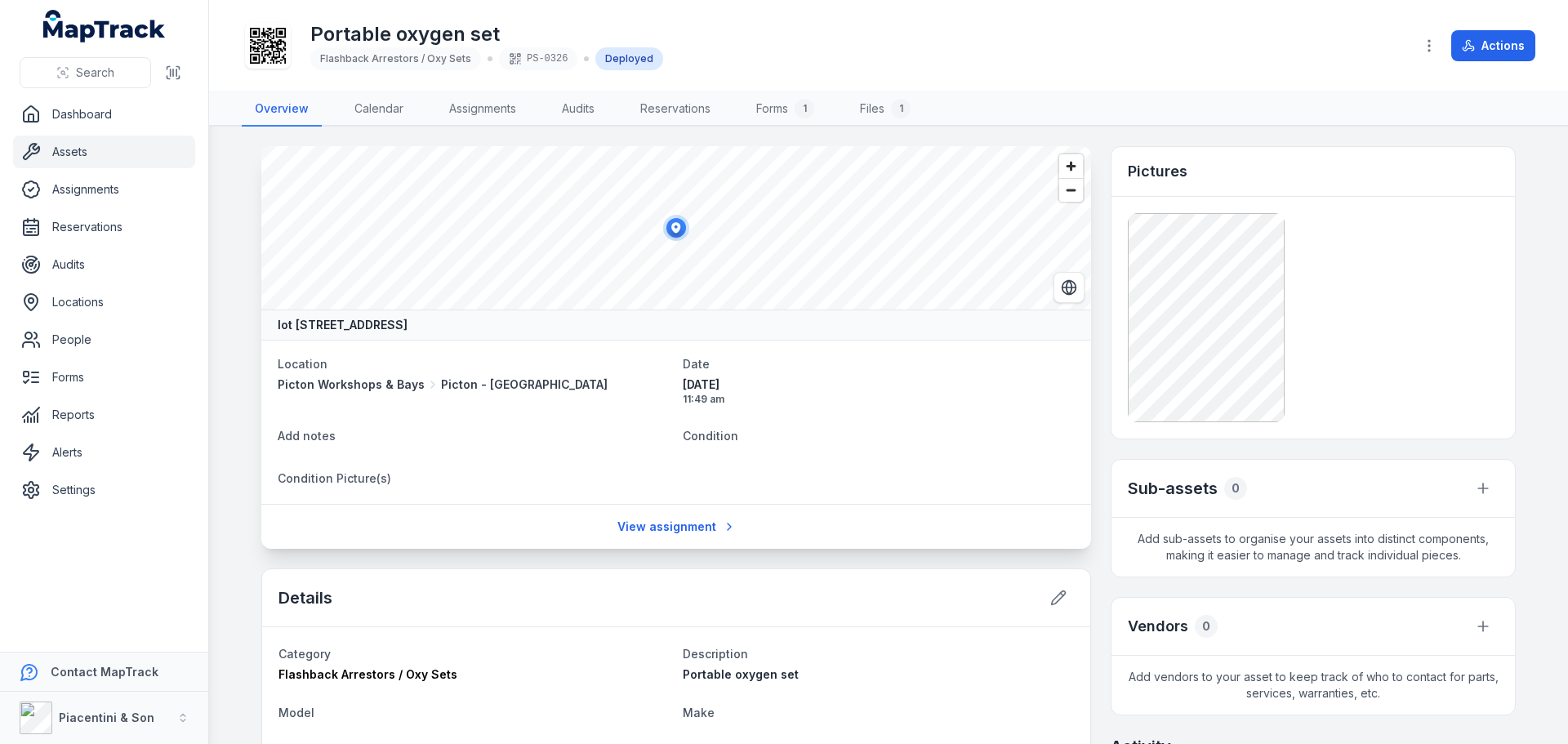
scroll to position [650, 0]
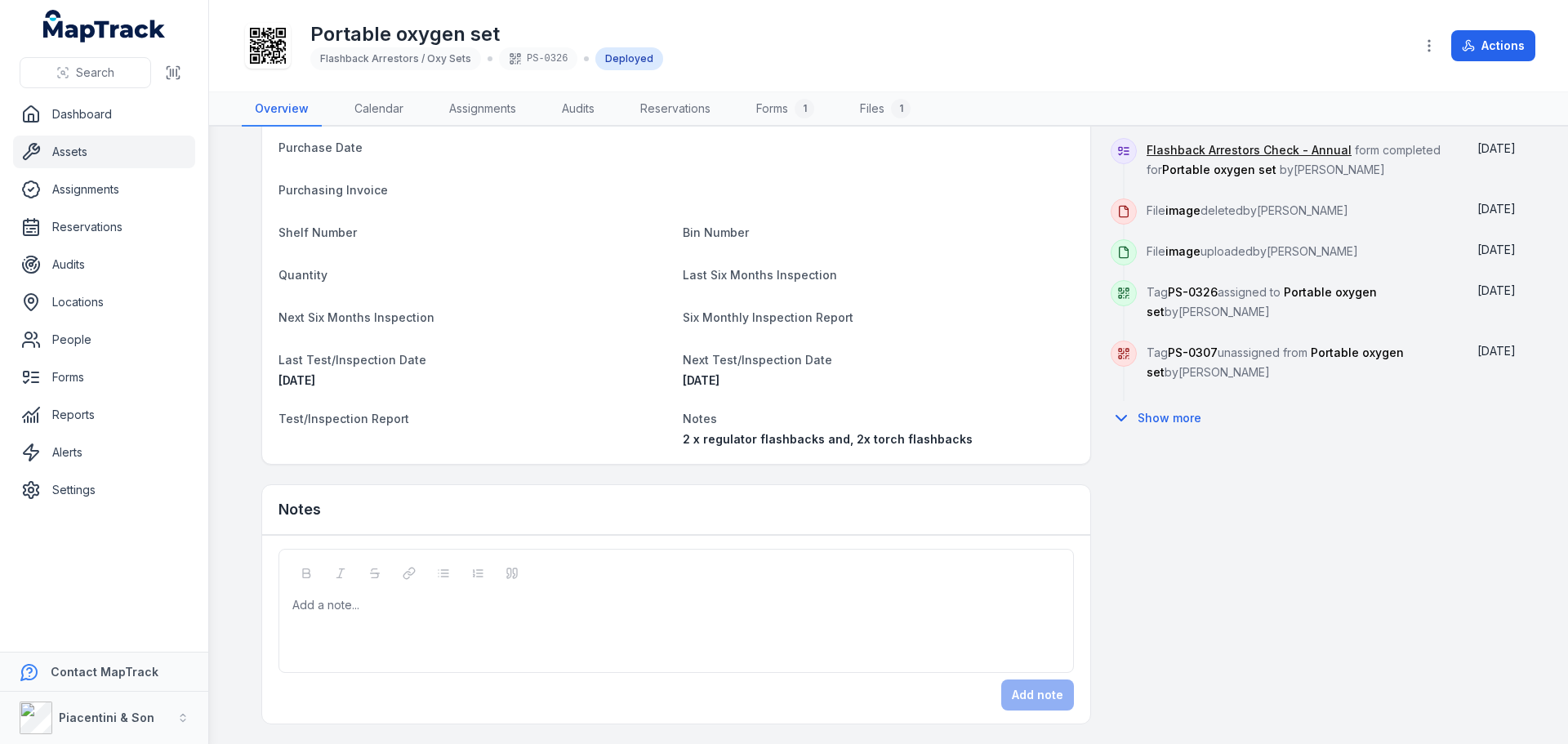
click at [476, 630] on div "Add a note..." at bounding box center [676, 630] width 767 height 65
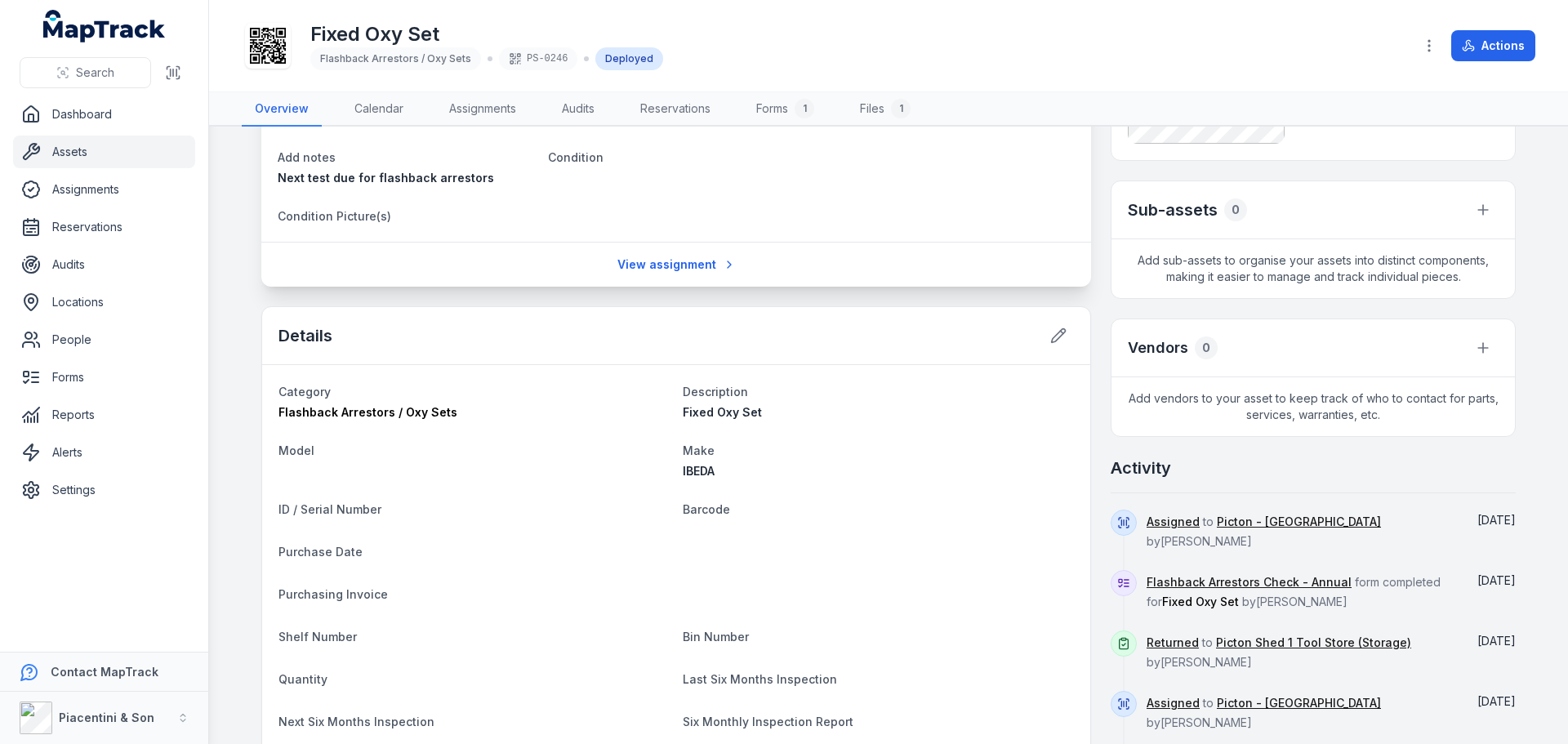
scroll to position [683, 0]
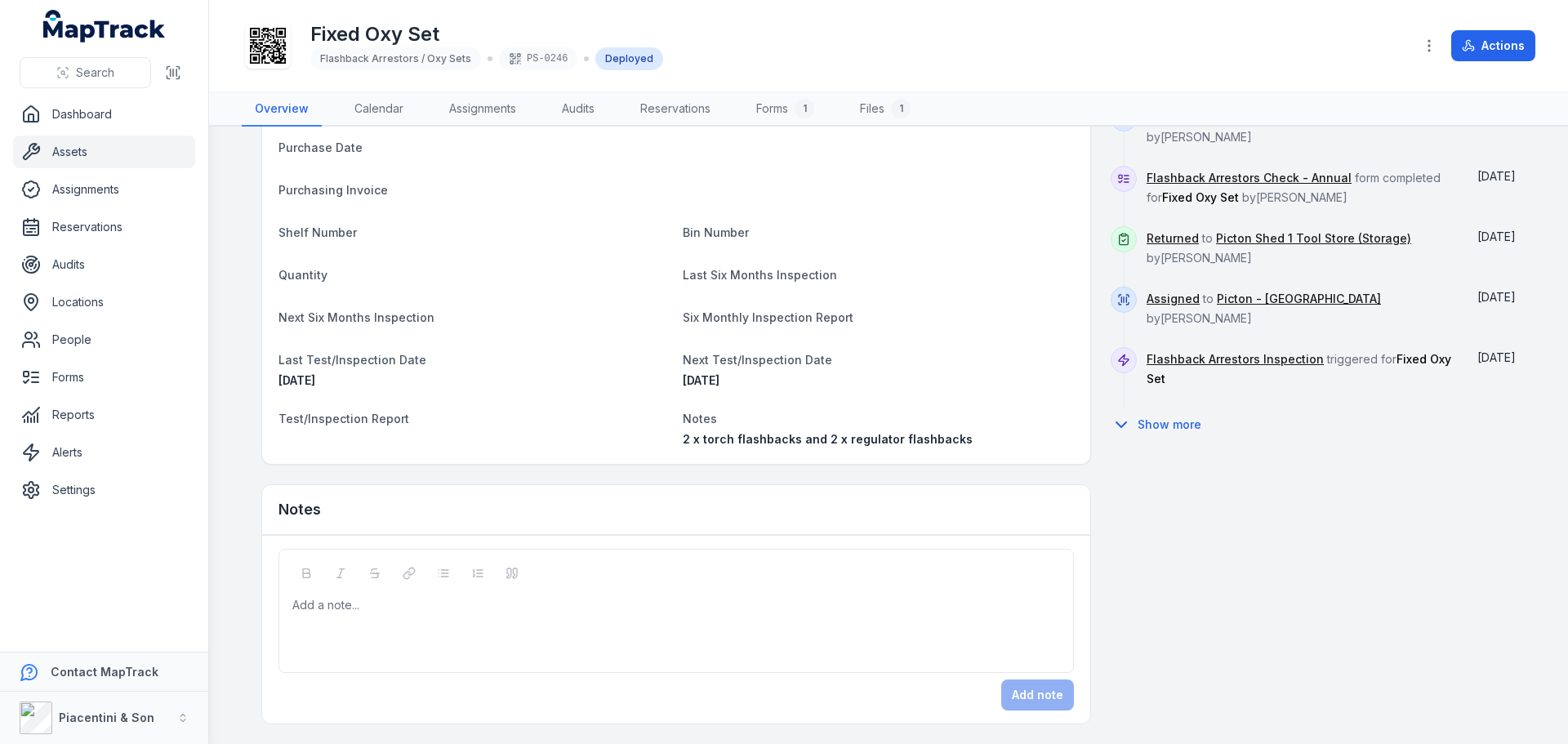
click at [463, 623] on div "Add a note..." at bounding box center [676, 630] width 767 height 65
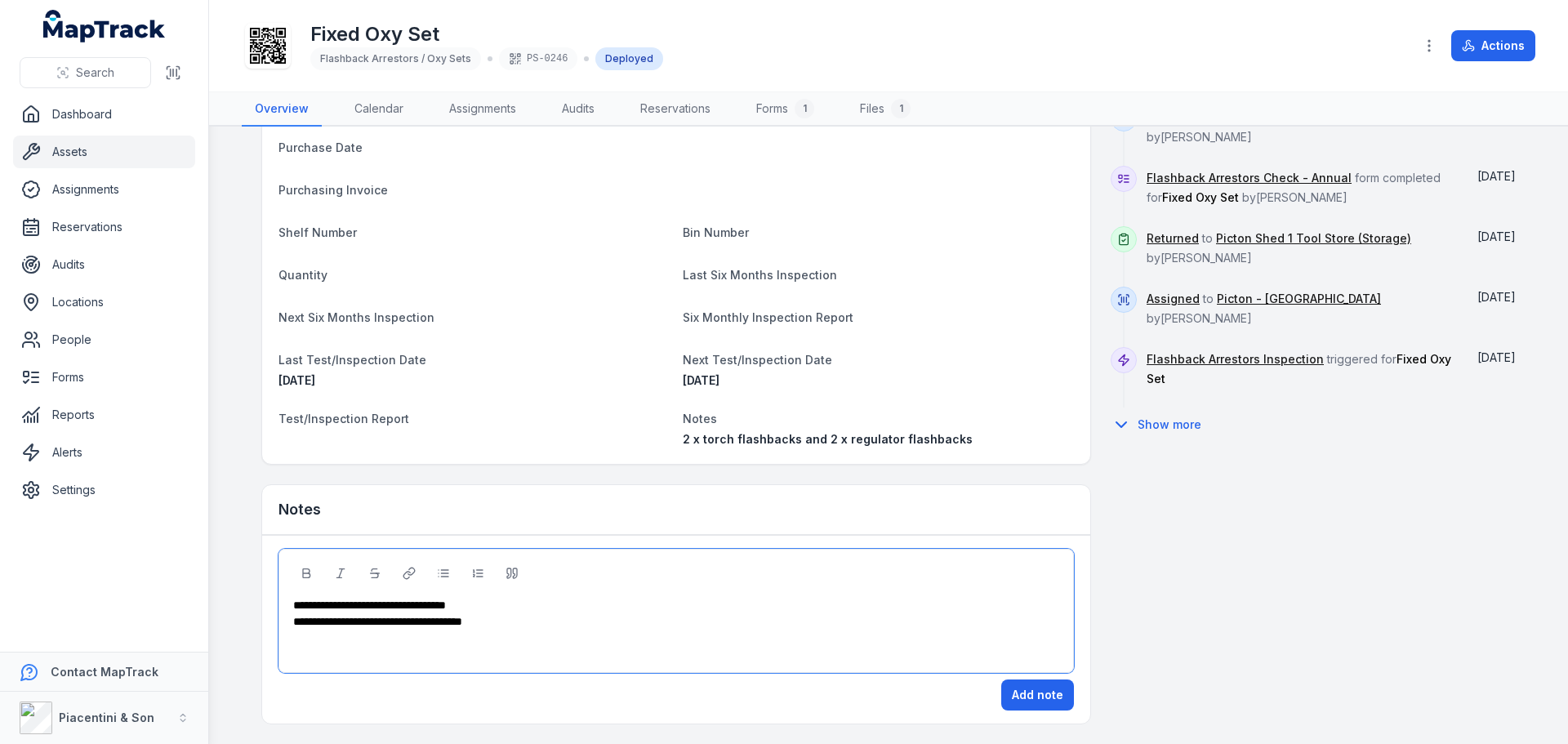
click at [511, 610] on div "**********" at bounding box center [676, 606] width 767 height 16
click at [1022, 690] on button "Add note" at bounding box center [1038, 695] width 72 height 31
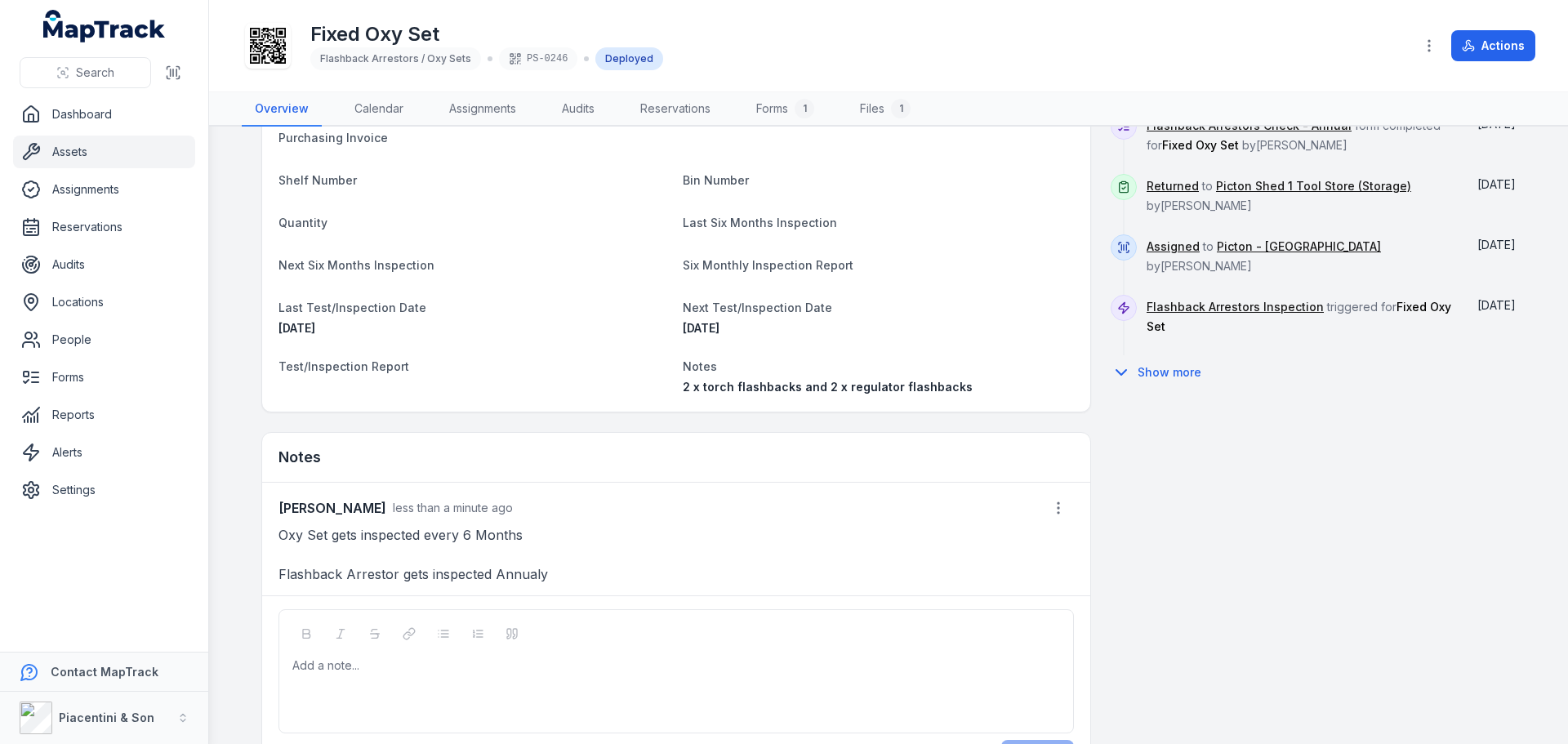
scroll to position [796, 0]
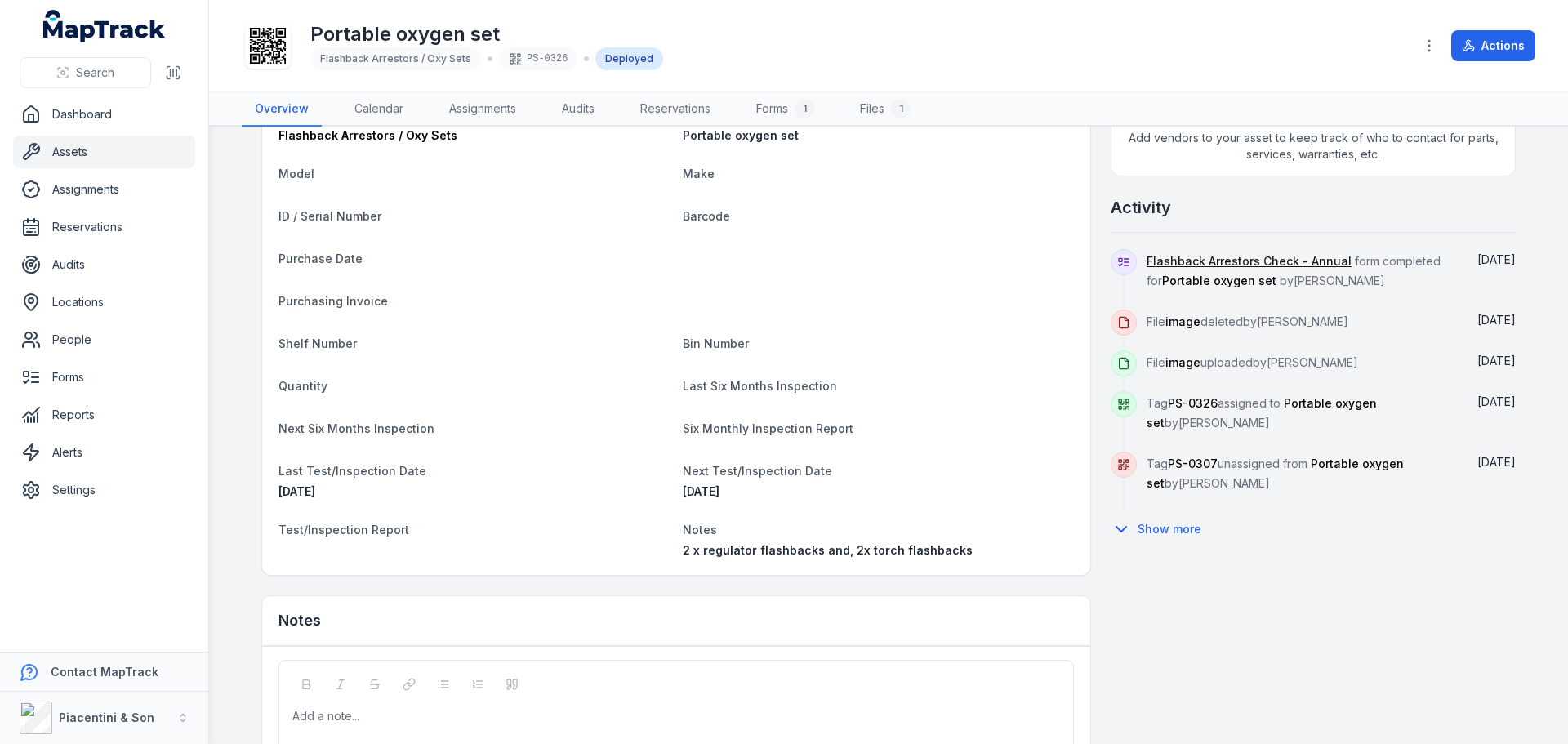
scroll to position [607, 0]
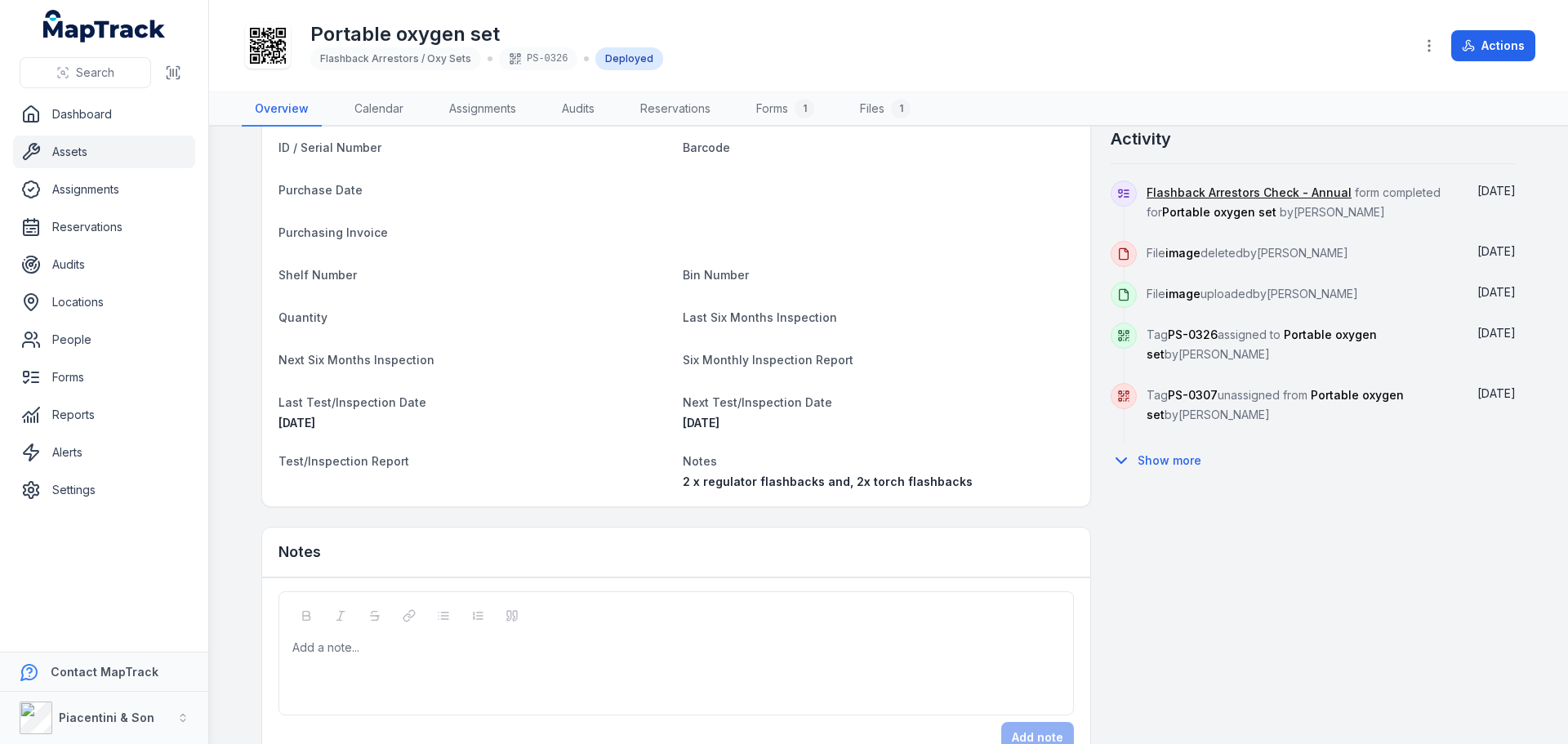
click at [630, 657] on div "Add a note..." at bounding box center [676, 673] width 767 height 65
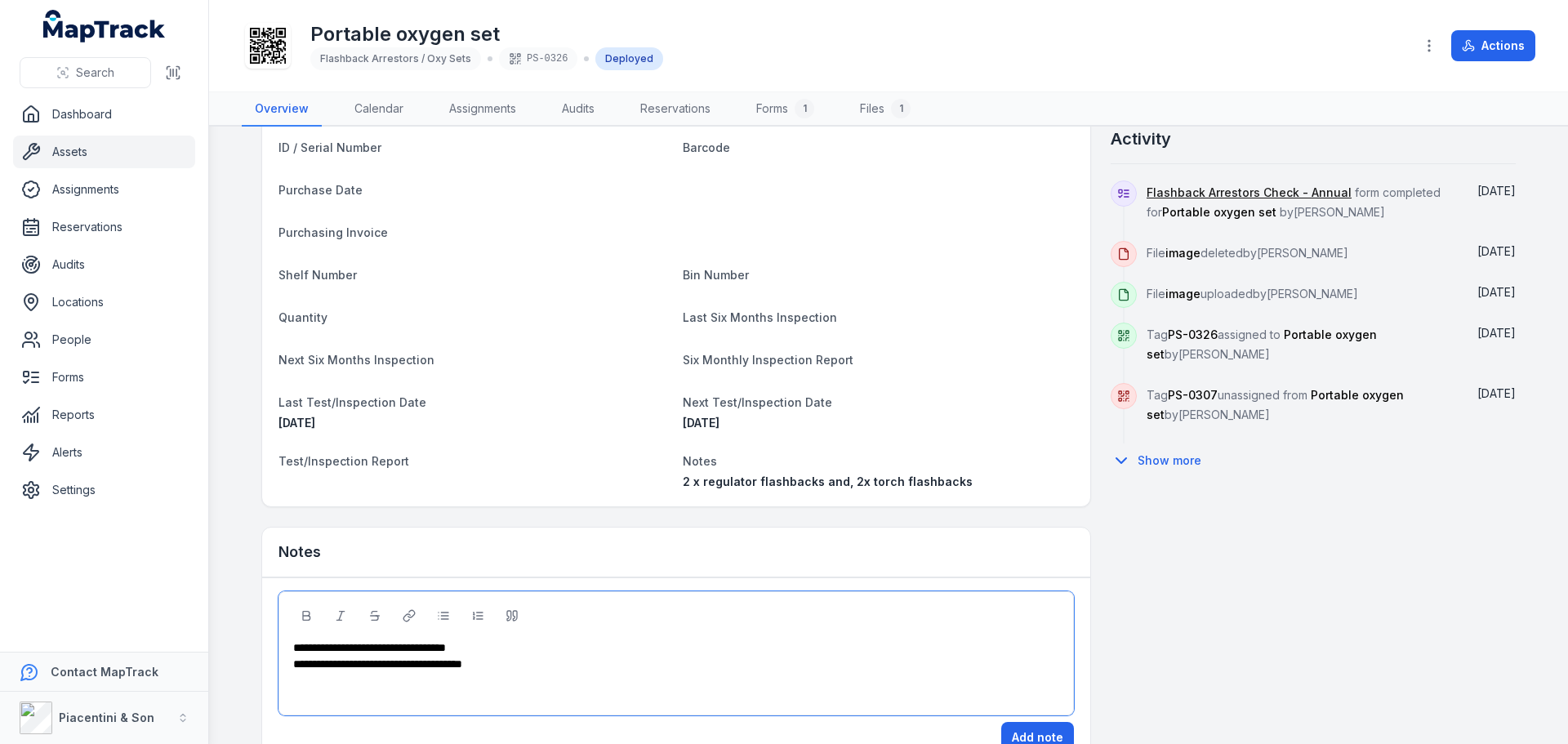
click at [564, 643] on div "**********" at bounding box center [676, 648] width 767 height 16
click at [1017, 730] on button "Add note" at bounding box center [1038, 738] width 72 height 31
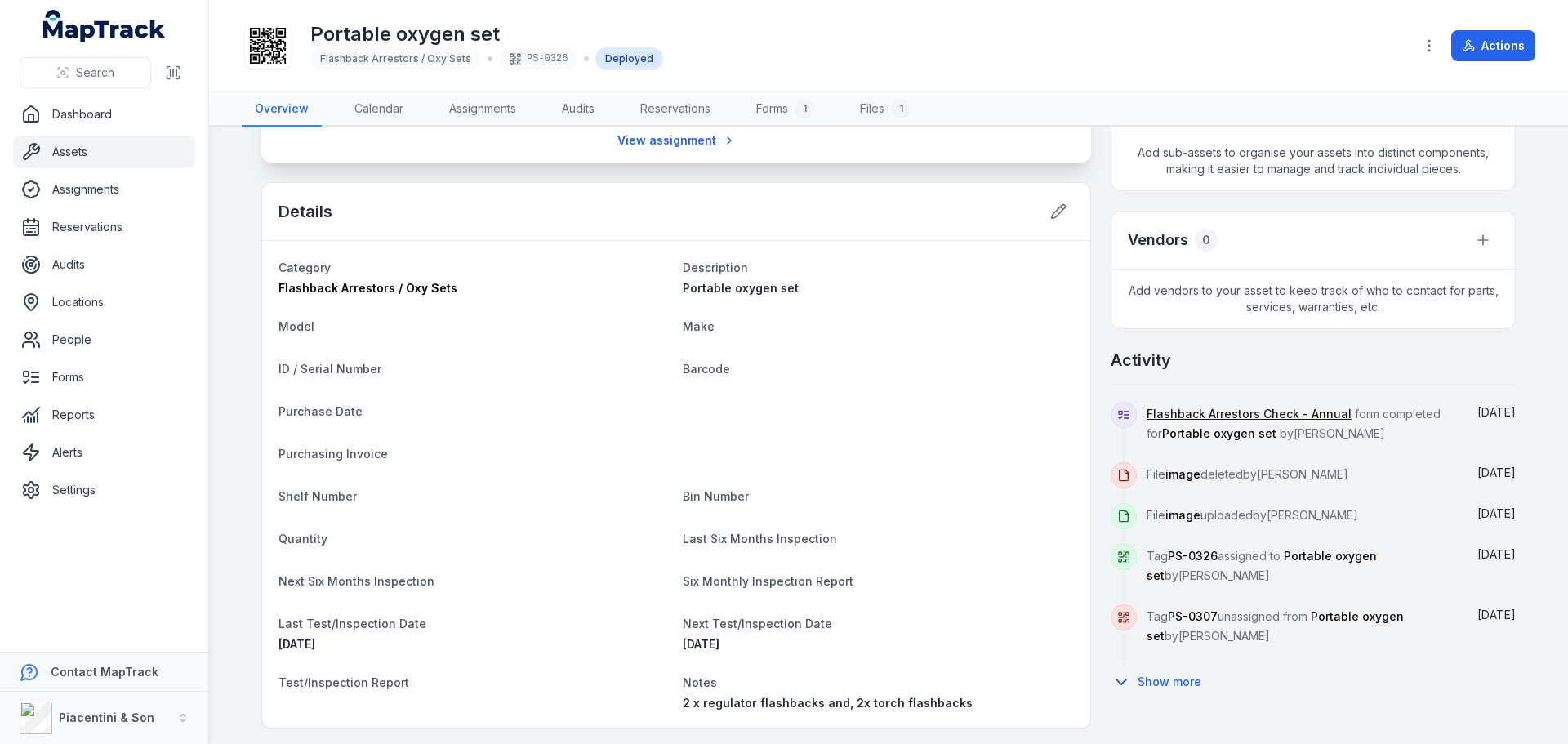
scroll to position [36, 0]
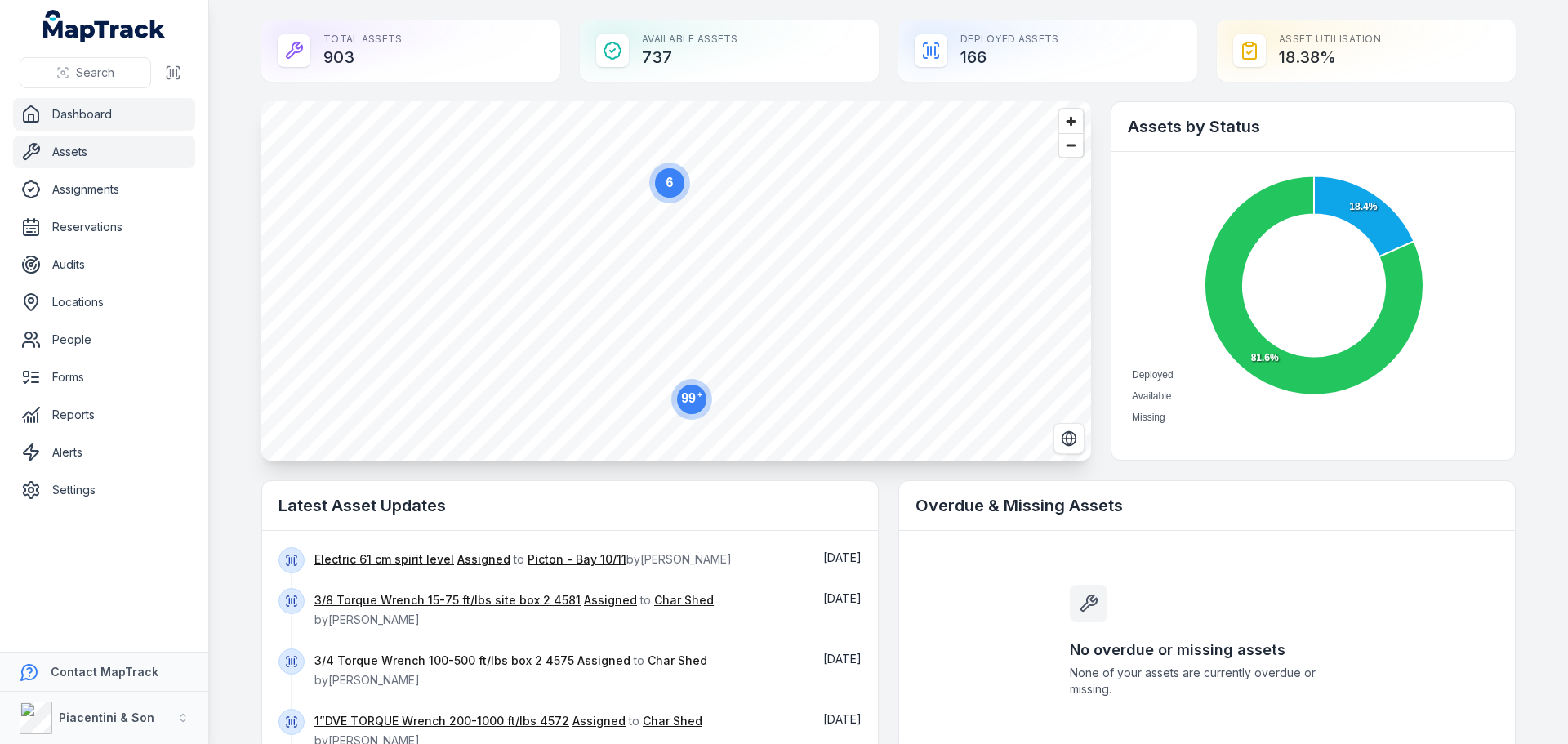
click at [141, 154] on link "Assets" at bounding box center [104, 152] width 183 height 33
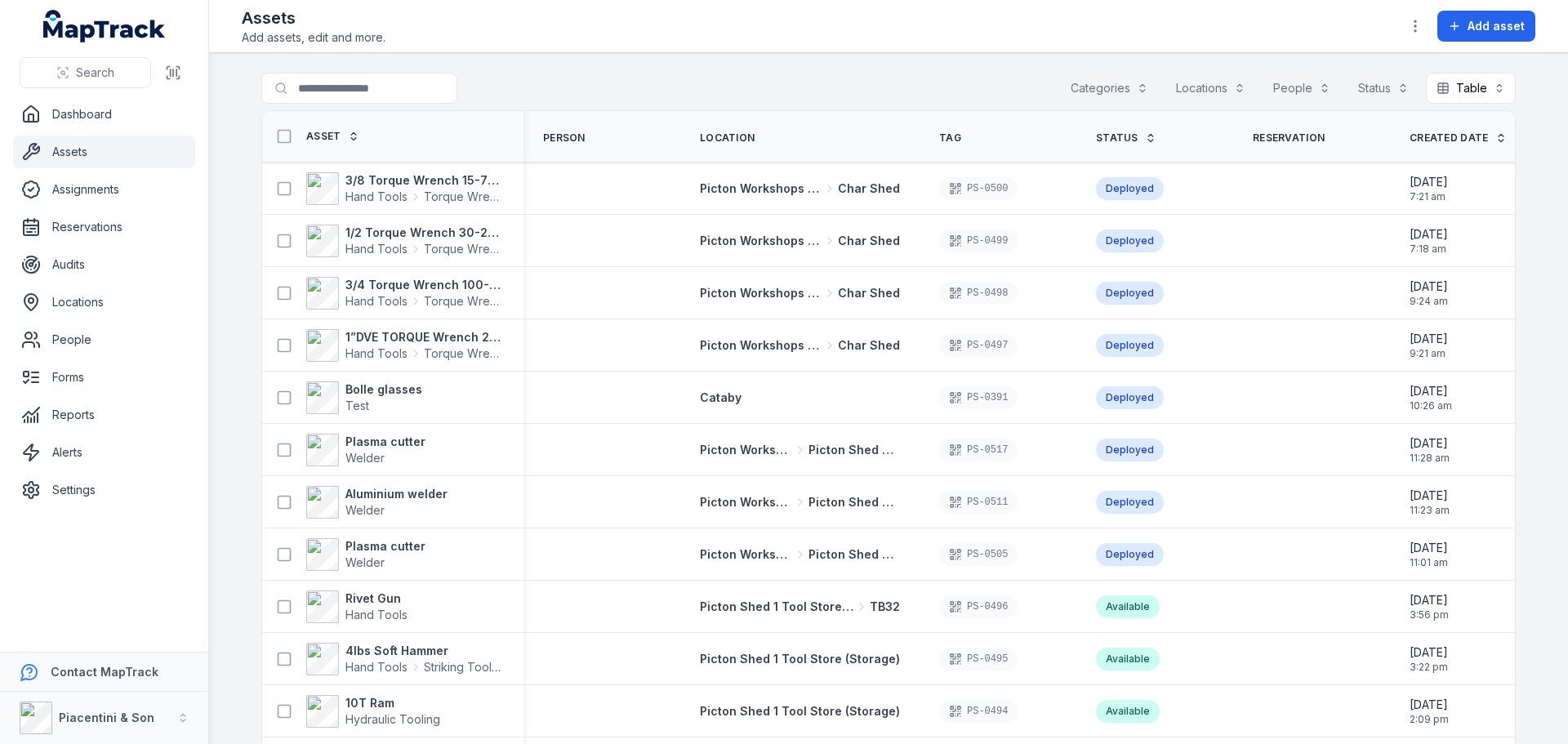
click at [223, 314] on main "Search for assets Categories Locations People Status Table ***** Asset Person L…" at bounding box center [888, 399] width 1359 height 692
click at [382, 389] on strong "Bolle glasses" at bounding box center [383, 390] width 77 height 16
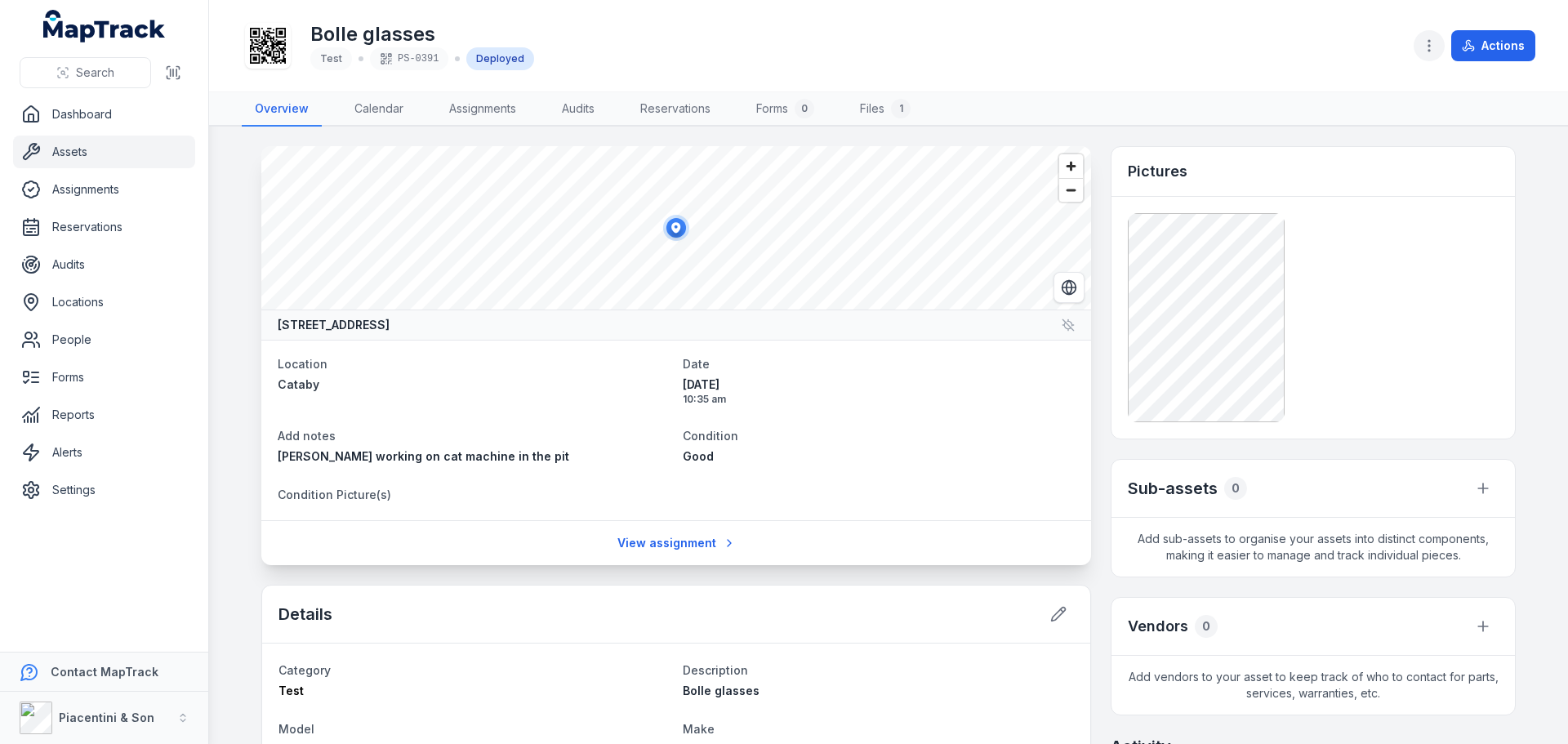
click at [1428, 55] on button "button" at bounding box center [1429, 45] width 31 height 31
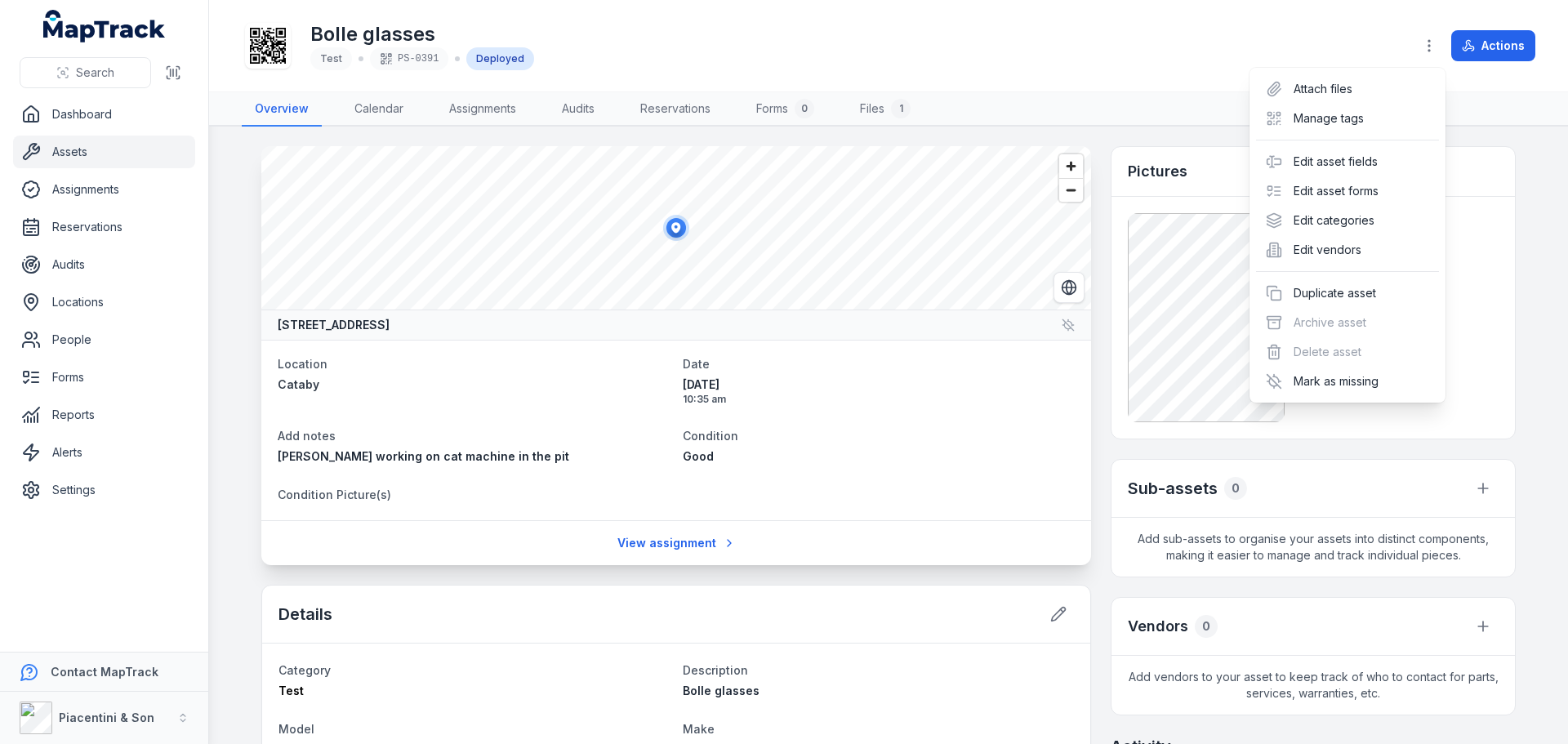
click at [1145, 74] on div "Bolle glasses Test PS-0391 Deployed Actions" at bounding box center [887, 45] width 1293 height 79
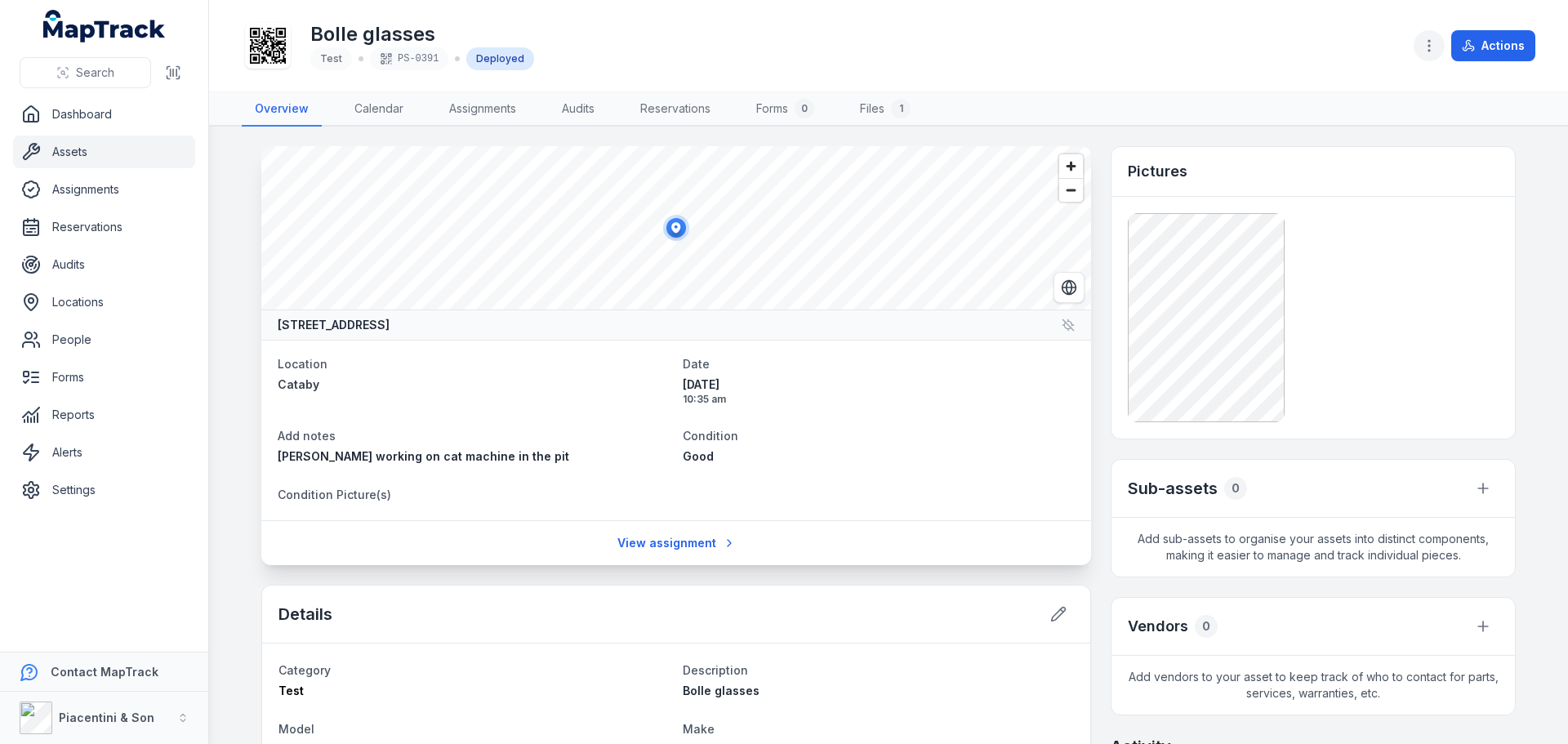
click at [1430, 36] on button "button" at bounding box center [1429, 45] width 31 height 31
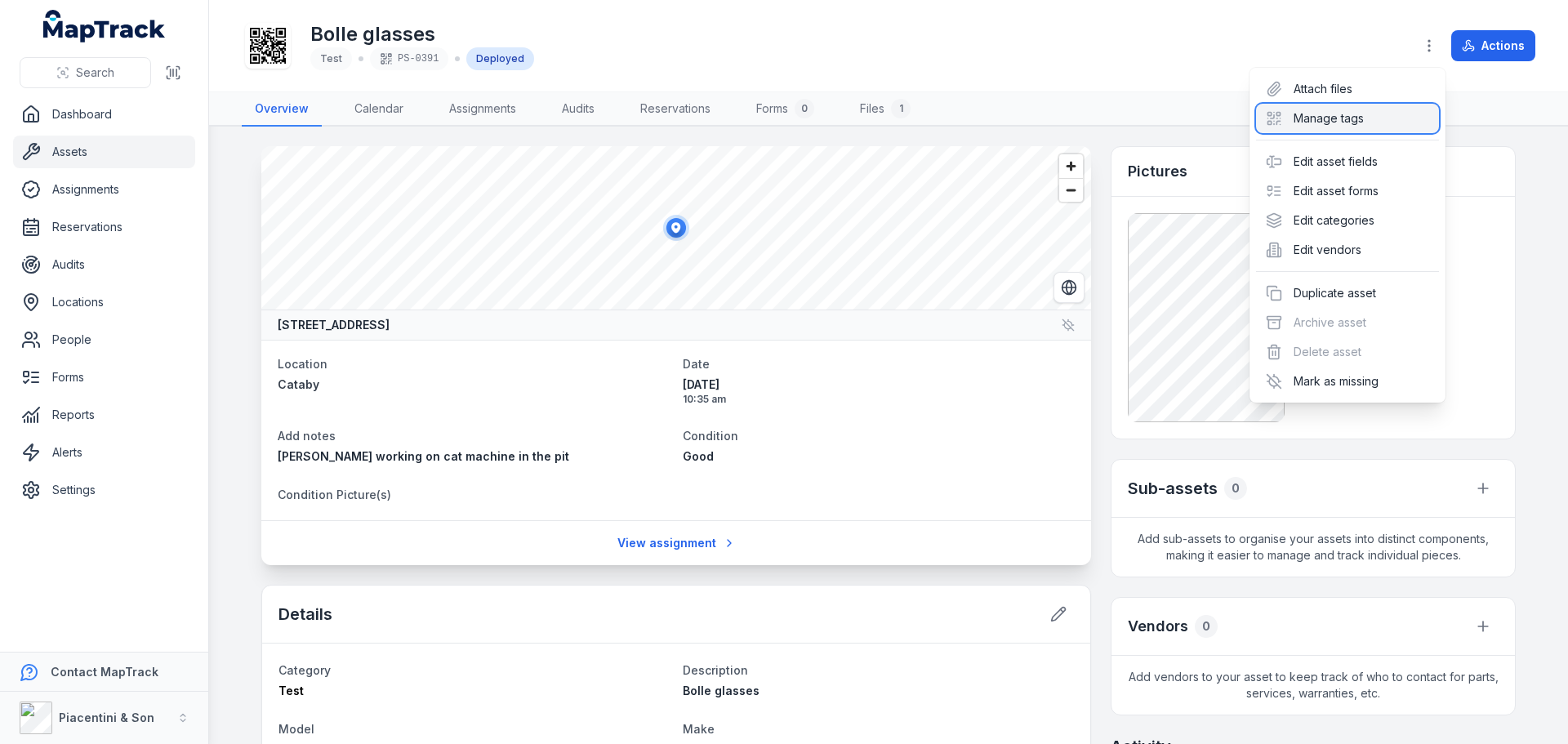
click at [1388, 115] on div "Manage tags" at bounding box center [1347, 118] width 183 height 30
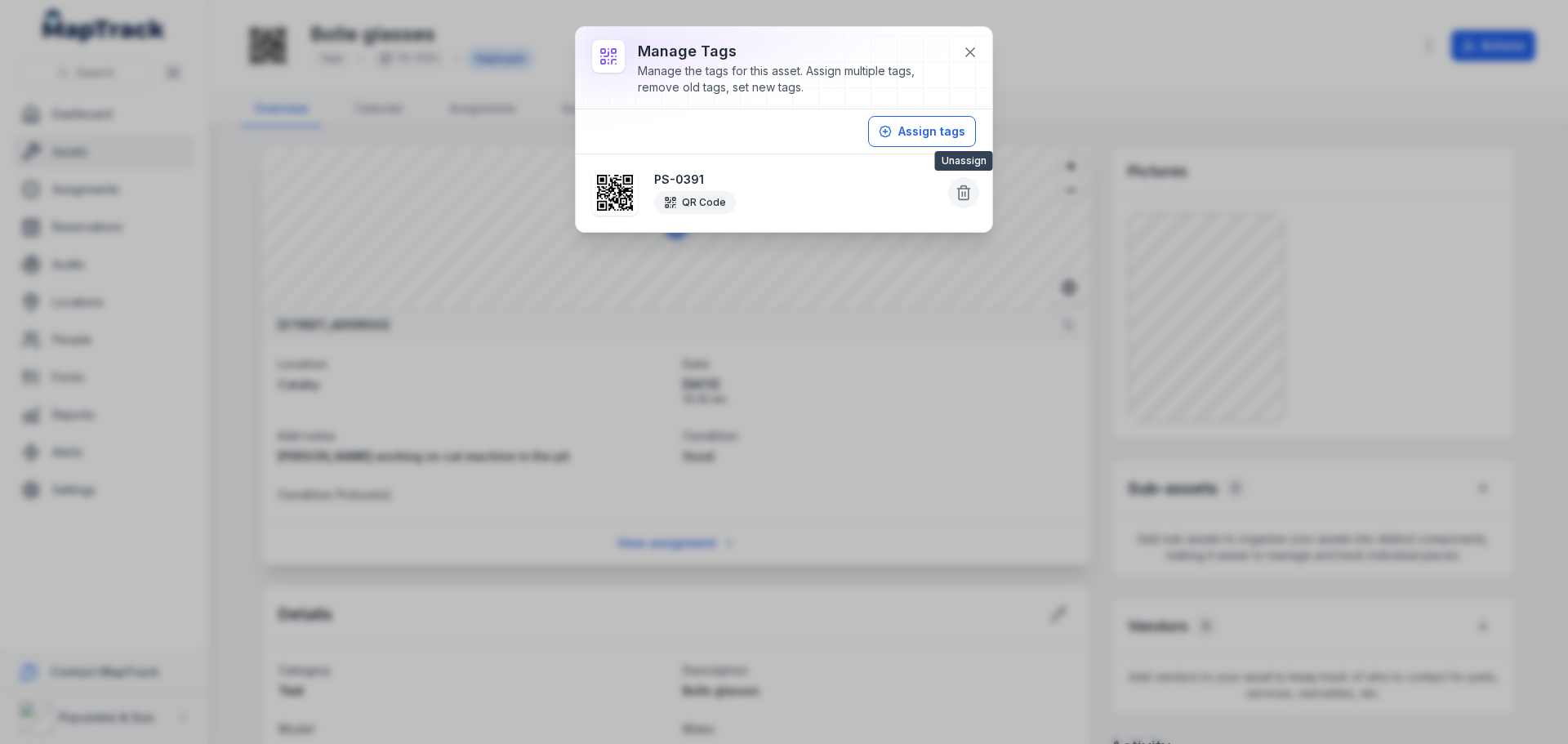
click at [966, 191] on icon at bounding box center [963, 193] width 16 height 16
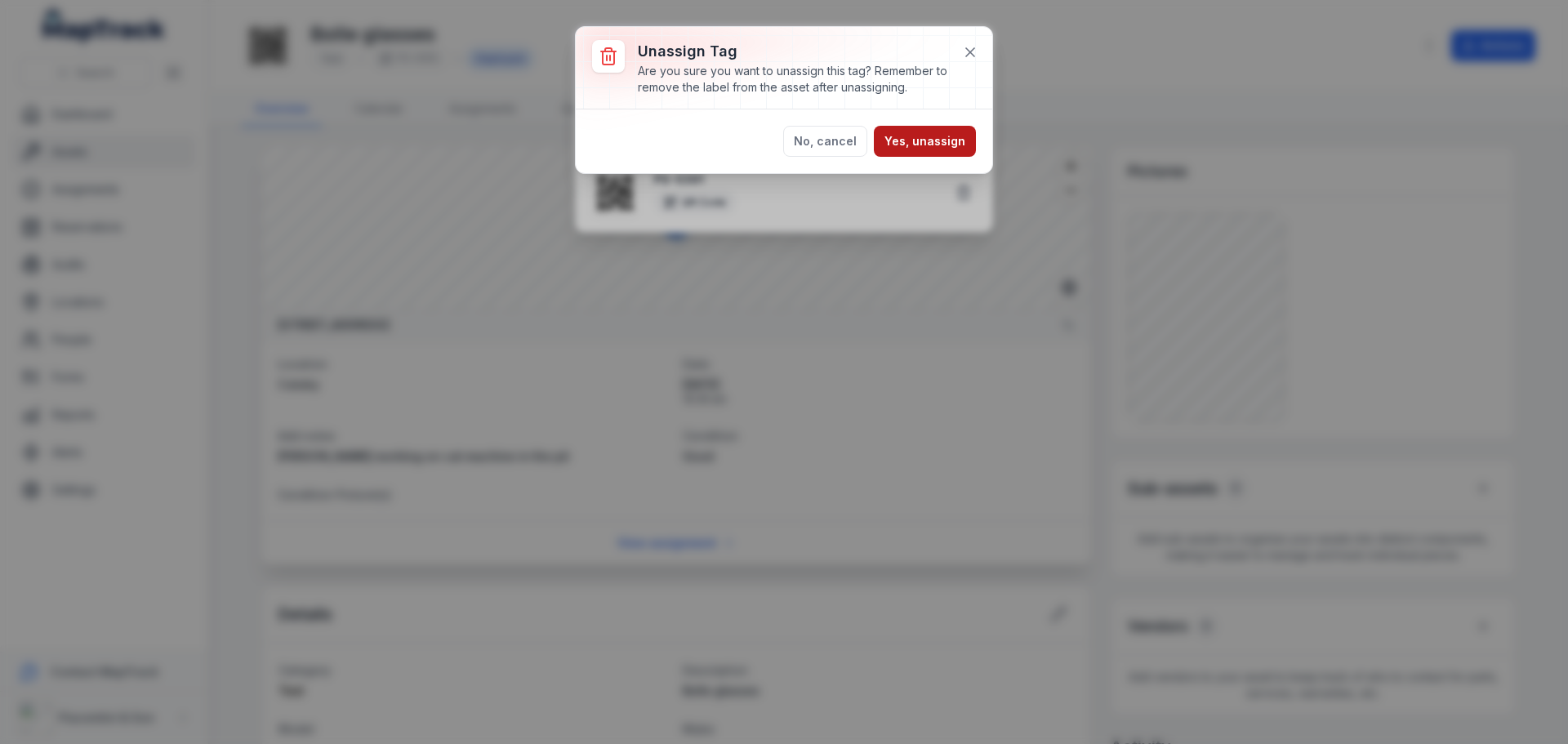
click at [951, 137] on button "Yes, unassign" at bounding box center [925, 141] width 102 height 31
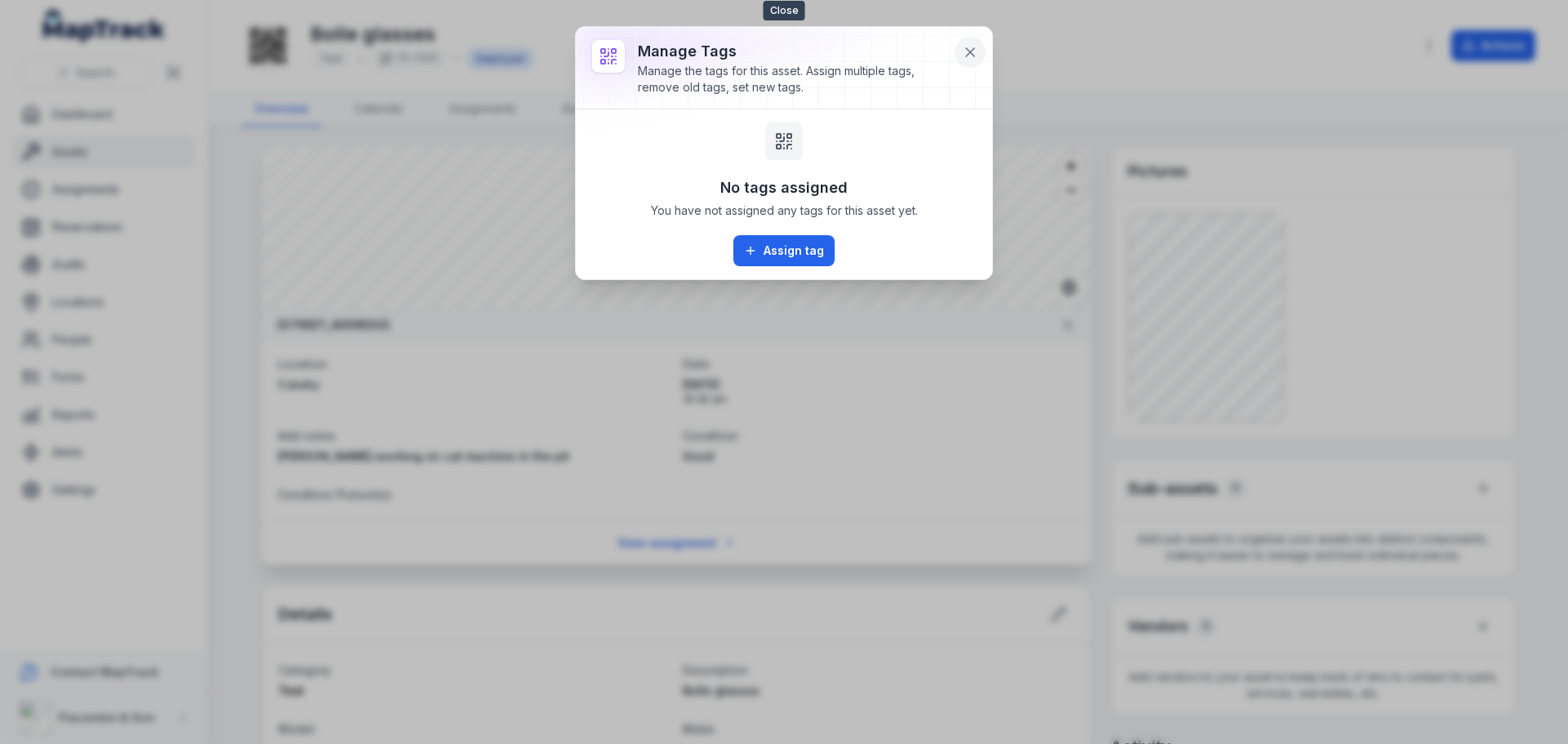
click at [976, 56] on icon at bounding box center [971, 52] width 16 height 16
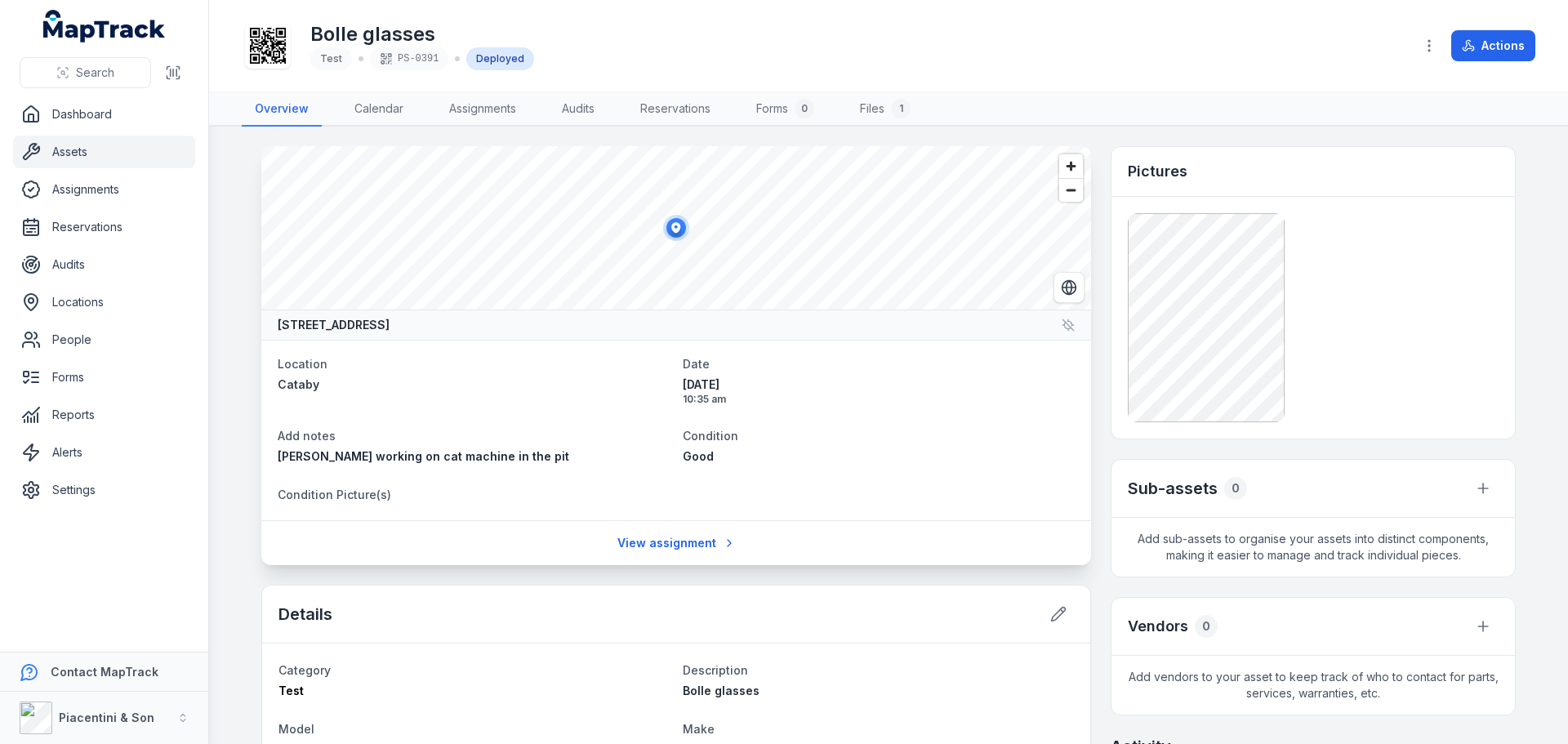
click at [1160, 36] on div "Bolle glasses Test PS-0391 Deployed" at bounding box center [821, 46] width 1159 height 52
click at [1422, 43] on icon "button" at bounding box center [1429, 46] width 16 height 16
